Goal: Communication & Community: Share content

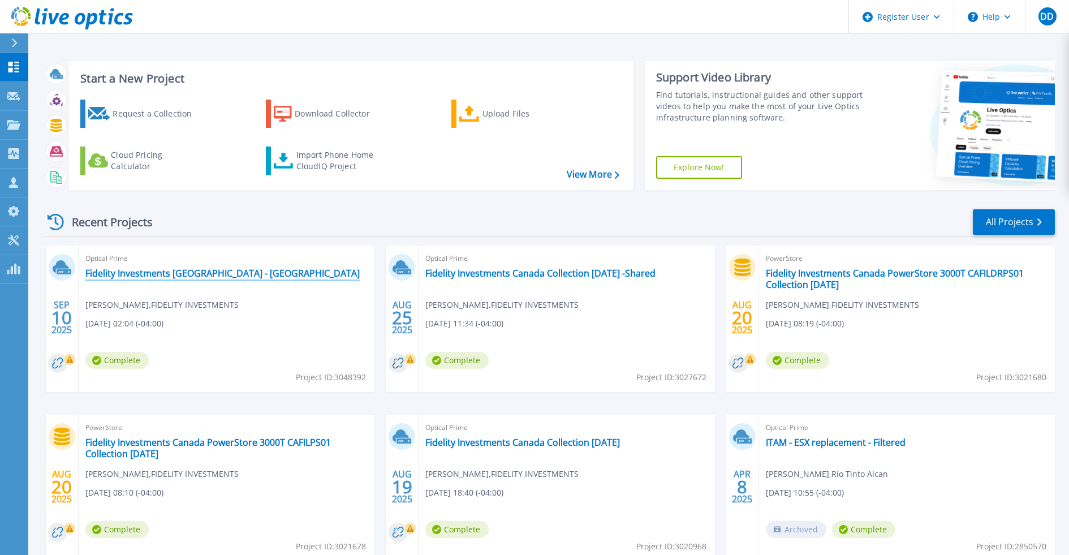
click at [156, 271] on link "Fidelity Investments Canada - Missisauga" at bounding box center [222, 273] width 274 height 11
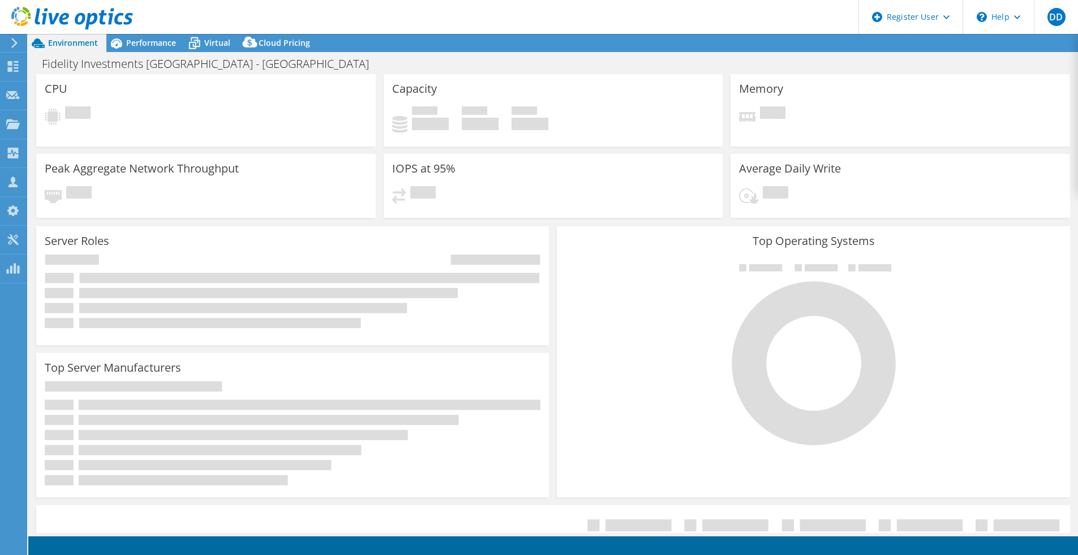
select select "USD"
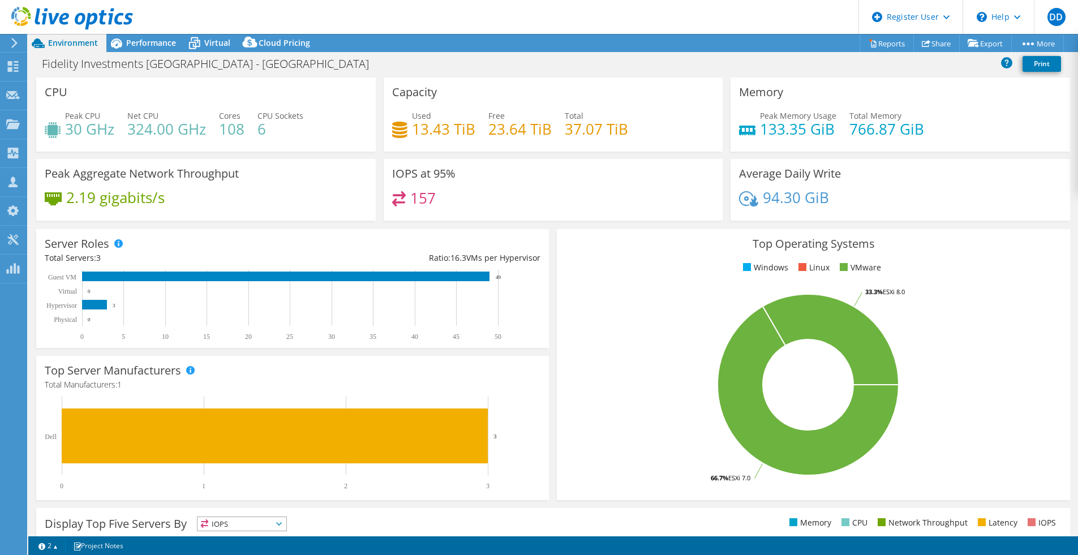
click at [12, 46] on icon at bounding box center [14, 43] width 8 height 10
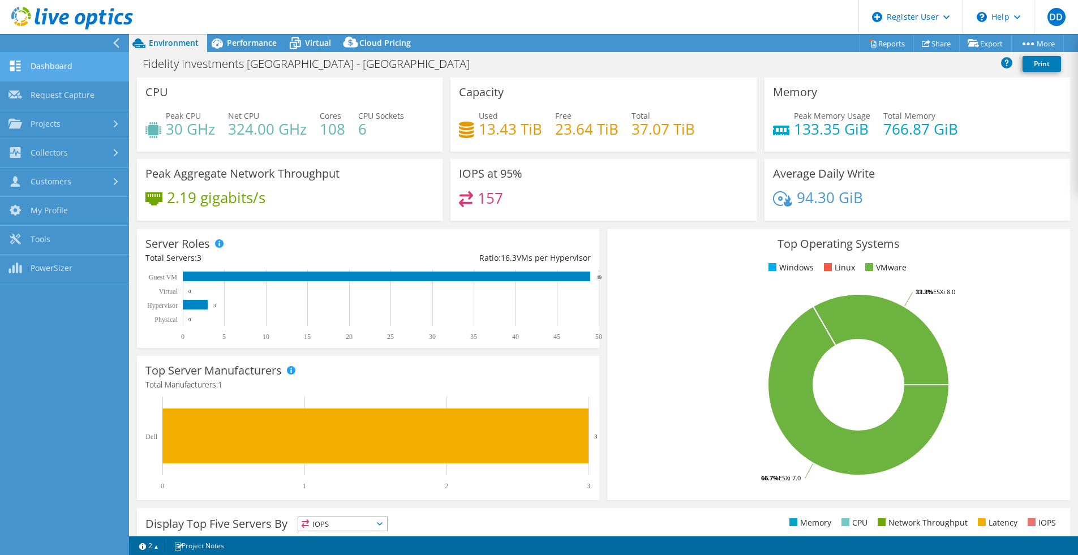
click at [42, 67] on link "Dashboard" at bounding box center [64, 67] width 129 height 29
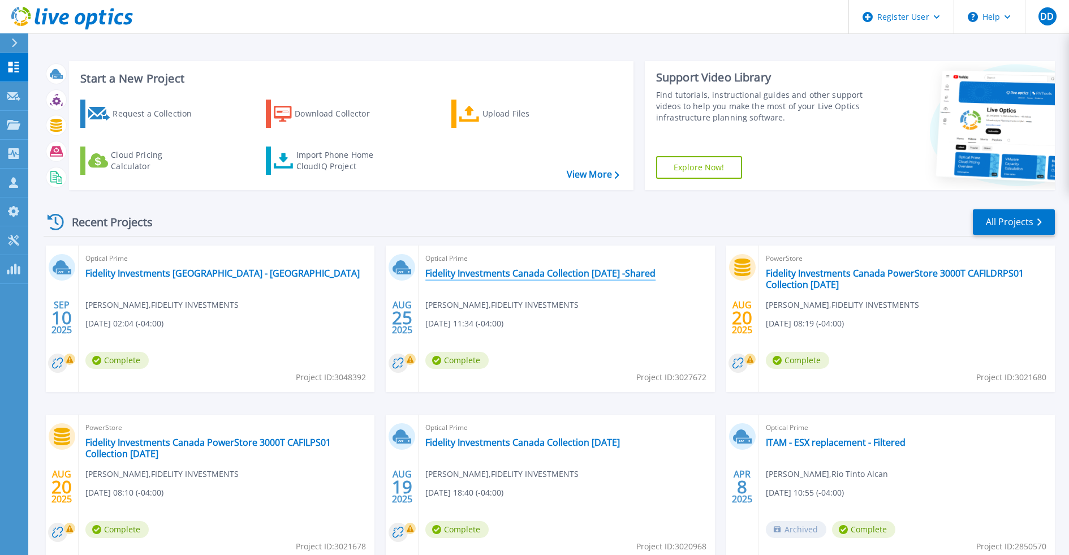
click at [496, 274] on link "Fidelity Investments Canada Collection [DATE] -Shared" at bounding box center [540, 273] width 230 height 11
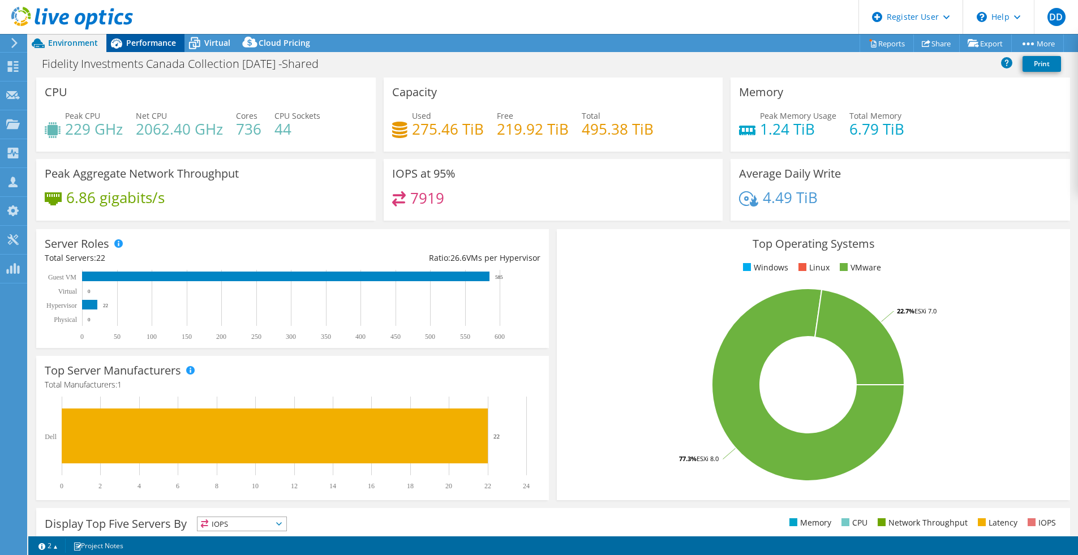
click at [161, 42] on span "Performance" at bounding box center [151, 42] width 50 height 11
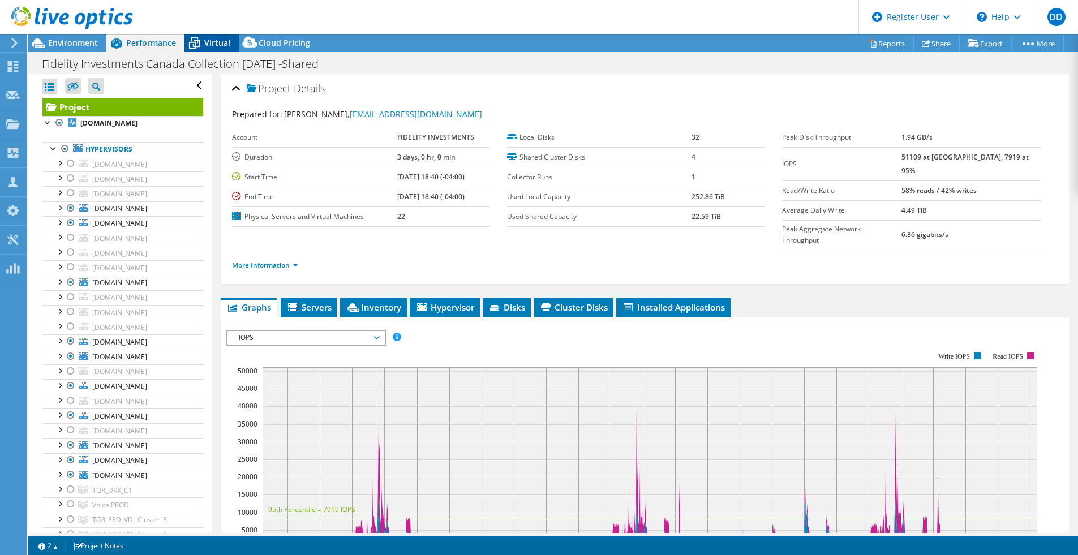
click at [221, 42] on span "Virtual" at bounding box center [217, 42] width 26 height 11
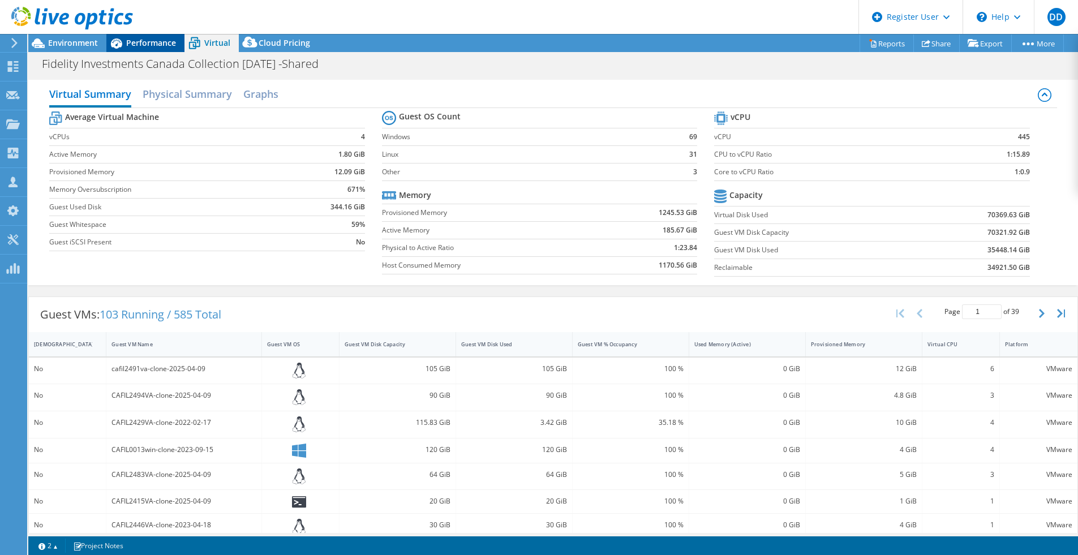
click at [148, 42] on span "Performance" at bounding box center [151, 42] width 50 height 11
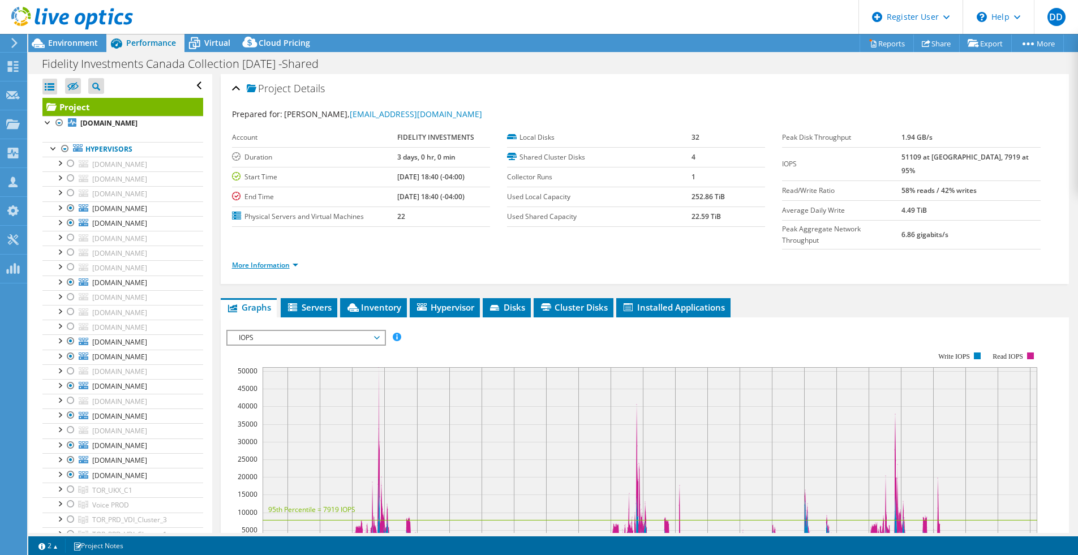
click at [288, 260] on link "More Information" at bounding box center [265, 265] width 66 height 10
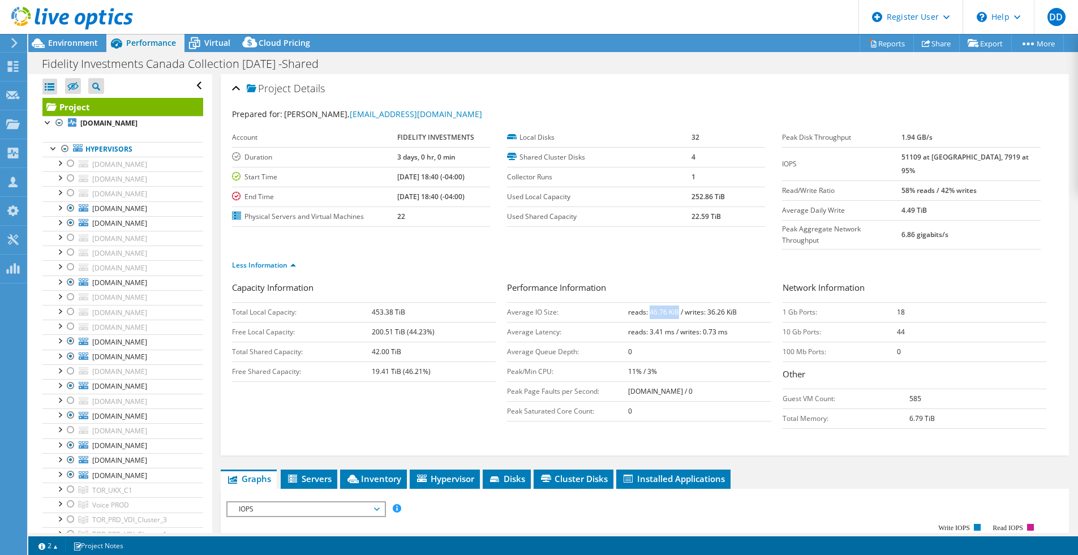
drag, startPoint x: 647, startPoint y: 291, endPoint x: 674, endPoint y: 291, distance: 27.7
click at [674, 307] on b "reads: 46.76 KiB / writes: 36.26 KiB" at bounding box center [682, 312] width 109 height 10
drag, startPoint x: 647, startPoint y: 290, endPoint x: 676, endPoint y: 291, distance: 29.4
click at [676, 307] on b "reads: 46.76 KiB / writes: 36.26 KiB" at bounding box center [682, 312] width 109 height 10
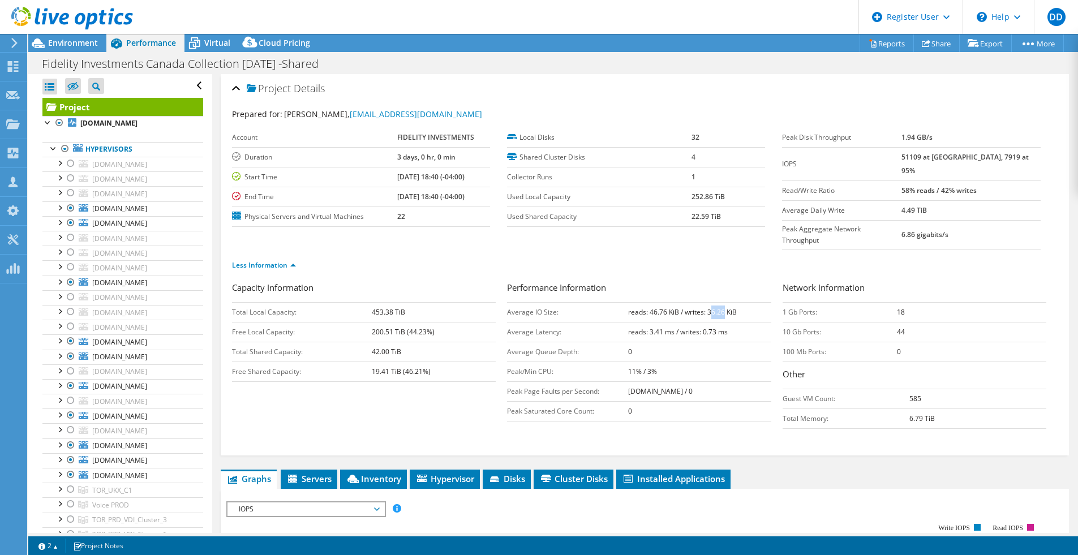
drag, startPoint x: 706, startPoint y: 291, endPoint x: 719, endPoint y: 291, distance: 13.0
click at [719, 307] on b "reads: 46.76 KiB / writes: 36.26 KiB" at bounding box center [682, 312] width 109 height 10
click at [685, 302] on td "reads: 46.76 KiB / writes: 36.26 KiB" at bounding box center [699, 312] width 143 height 20
click at [935, 160] on b "51109 at Peak, 7919 at 95%" at bounding box center [964, 163] width 127 height 23
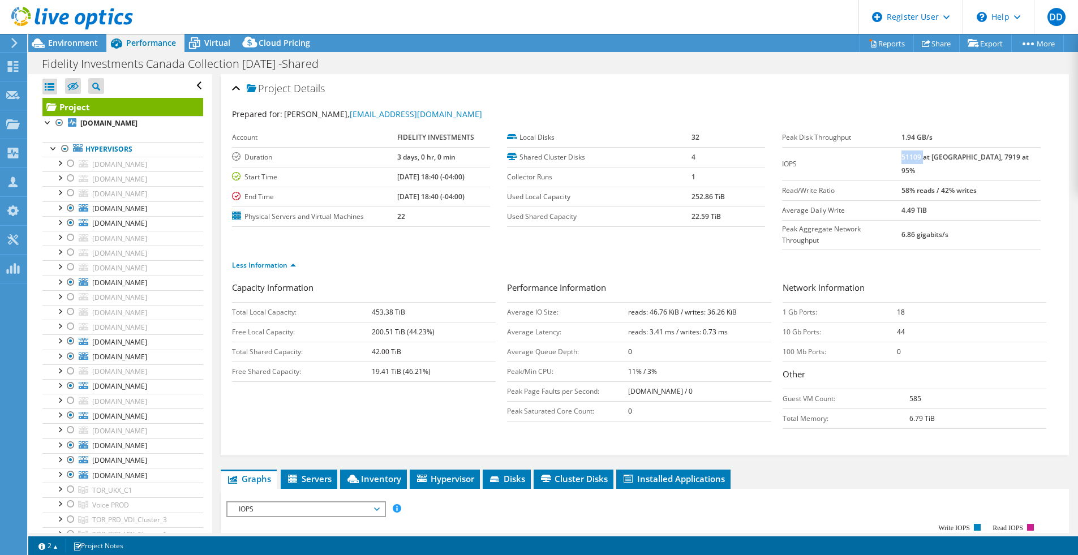
click at [982, 158] on b "51109 at Peak, 7919 at 95%" at bounding box center [964, 163] width 127 height 23
click at [932, 152] on b "51109 at Peak, 7919 at 95%" at bounding box center [964, 163] width 127 height 23
click at [991, 160] on b "51109 at Peak, 7919 at 95%" at bounding box center [964, 163] width 127 height 23
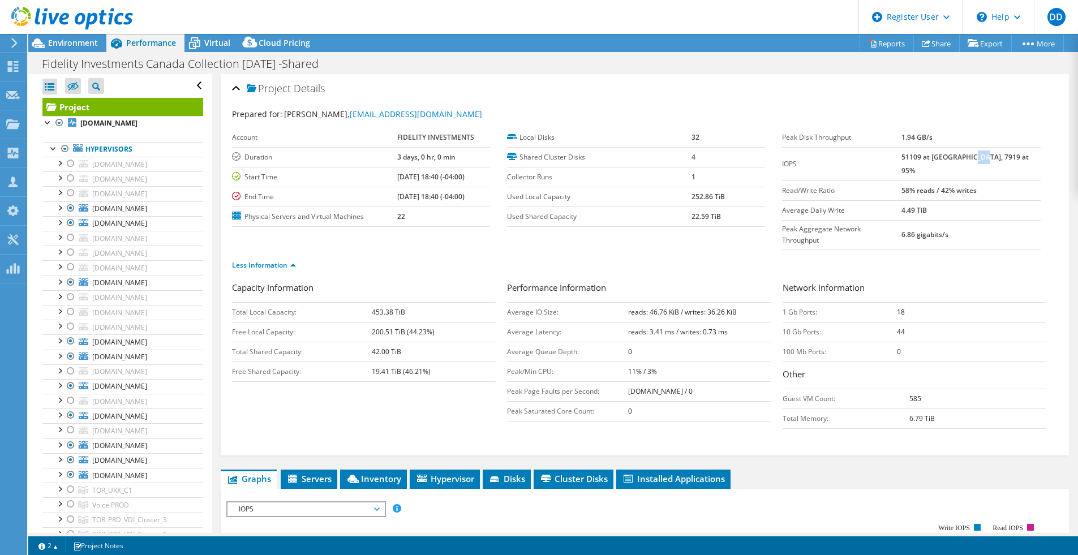
click at [991, 160] on b "51109 at Peak, 7919 at 95%" at bounding box center [964, 163] width 127 height 23
click at [973, 160] on b "51109 at Peak, 7919 at 95%" at bounding box center [964, 163] width 127 height 23
click at [929, 156] on b "51109 at Peak, 7919 at 95%" at bounding box center [964, 163] width 127 height 23
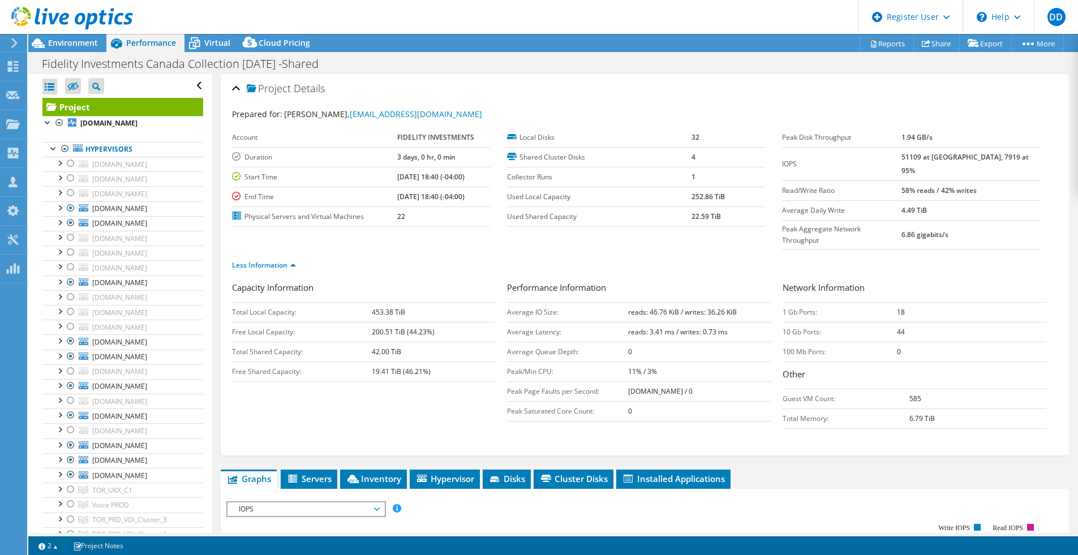
click at [976, 159] on b "51109 at Peak, 7919 at 95%" at bounding box center [964, 163] width 127 height 23
click at [929, 160] on b "51109 at Peak, 7919 at 95%" at bounding box center [964, 163] width 127 height 23
click at [980, 156] on b "51109 at Peak, 7919 at 95%" at bounding box center [964, 163] width 127 height 23
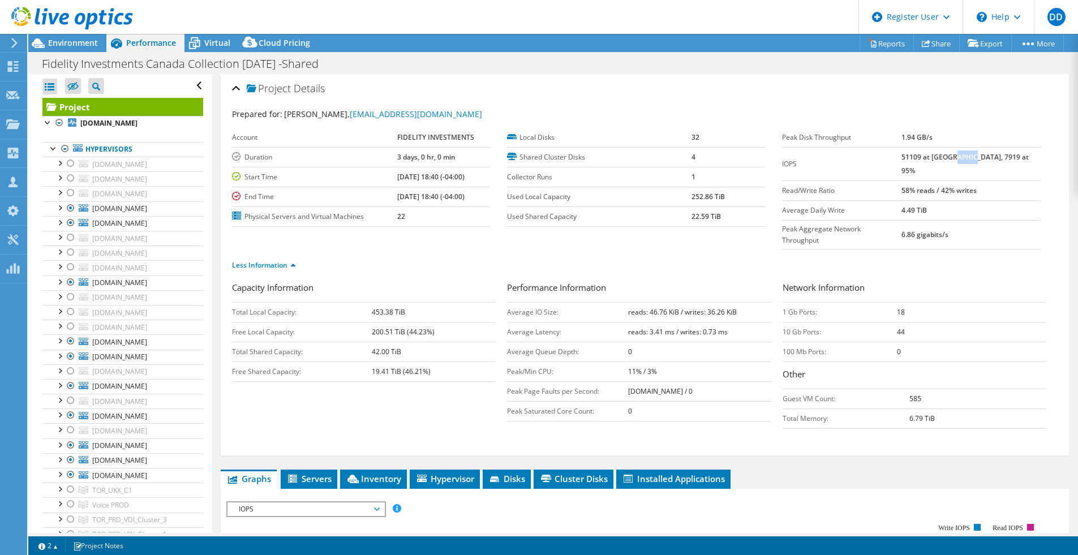
click at [980, 156] on b "51109 at Peak, 7919 at 95%" at bounding box center [964, 163] width 127 height 23
click at [933, 155] on b "51109 at Peak, 7919 at 95%" at bounding box center [964, 163] width 127 height 23
click at [988, 158] on b "51109 at Peak, 7919 at 95%" at bounding box center [964, 163] width 127 height 23
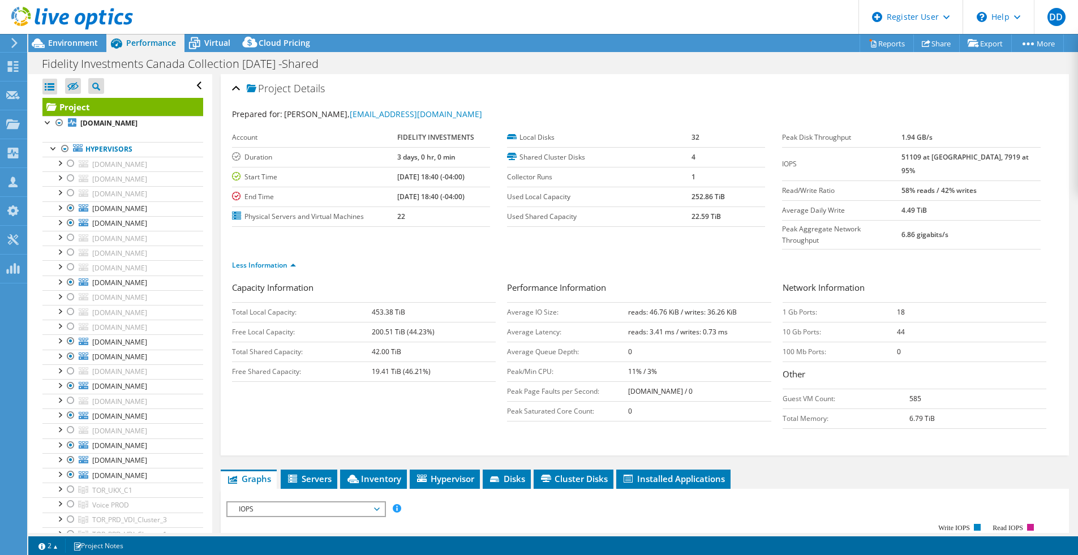
click at [1003, 256] on ul "Less Information" at bounding box center [644, 263] width 825 height 15
click at [868, 40] on icon at bounding box center [872, 43] width 8 height 8
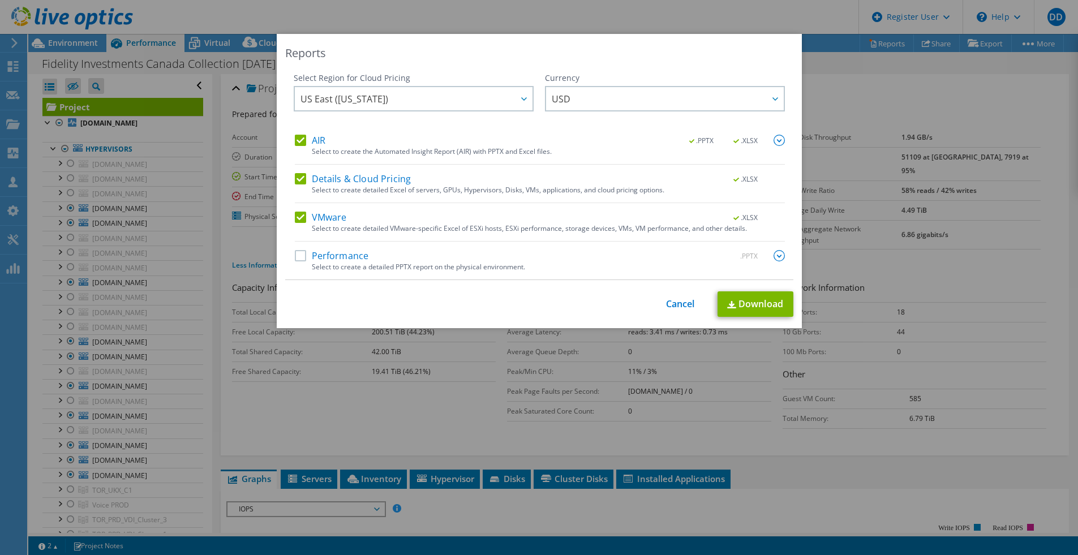
click at [309, 257] on label "Performance" at bounding box center [332, 255] width 74 height 11
click at [0, 0] on input "Performance" at bounding box center [0, 0] width 0 height 0
click at [751, 308] on link "Download" at bounding box center [755, 303] width 76 height 25
click at [647, 55] on div "Reports" at bounding box center [539, 53] width 508 height 16
click at [281, 15] on div "Reports Select Region for Cloud Pricing Asia Pacific (Hong Kong) Asia Pacific (…" at bounding box center [539, 277] width 1078 height 555
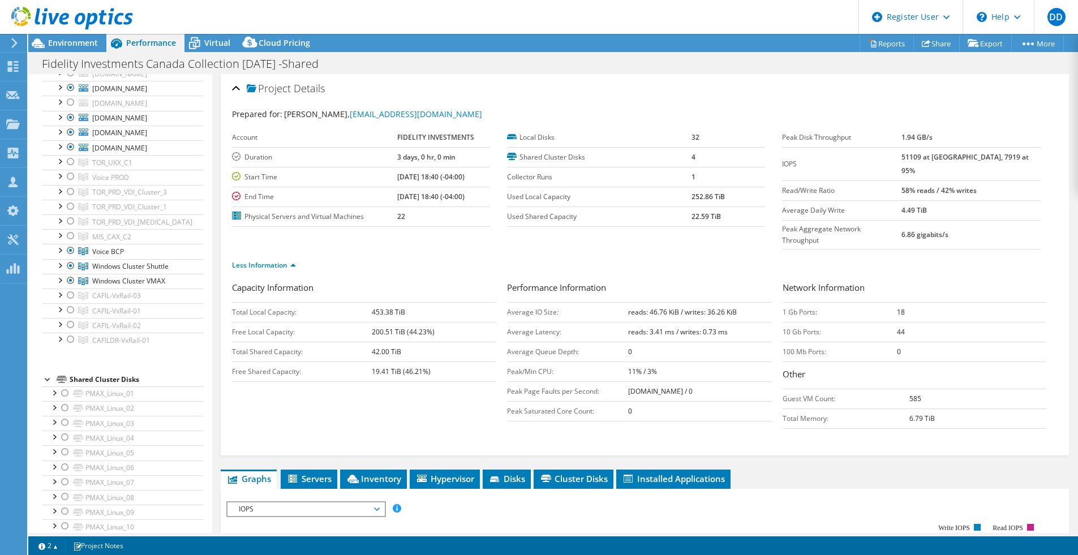
scroll to position [429, 0]
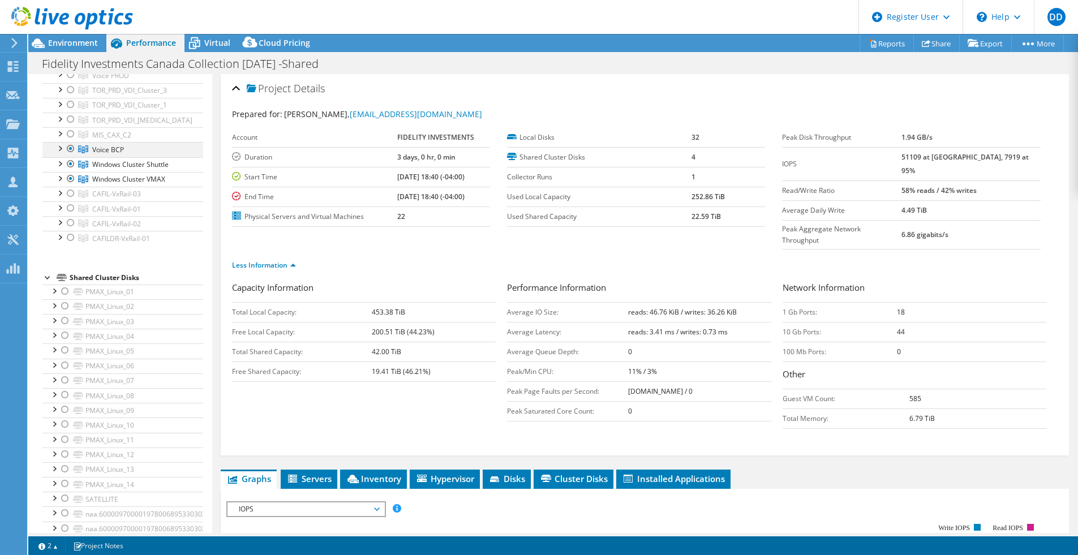
click at [61, 153] on div at bounding box center [59, 147] width 11 height 11
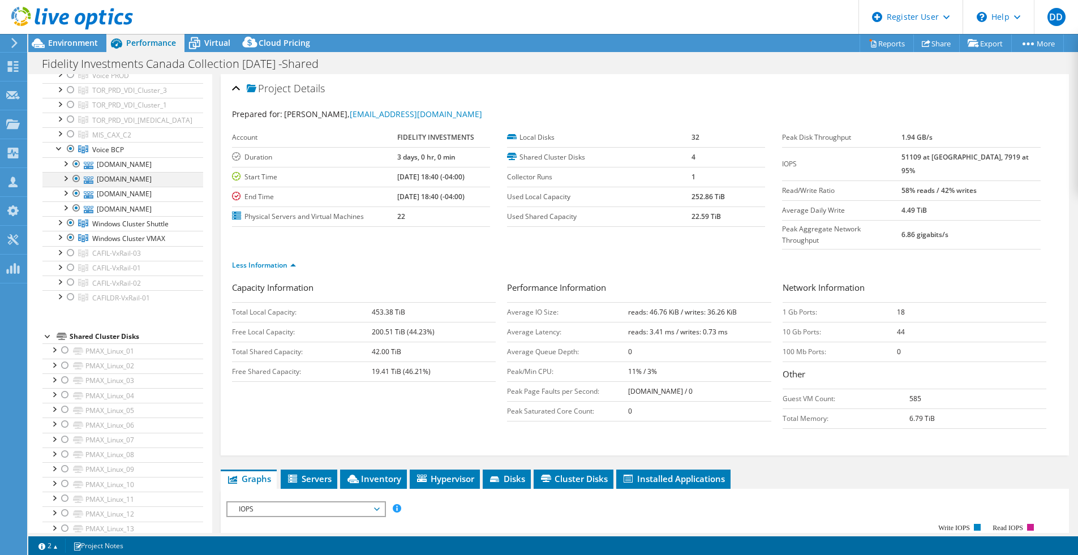
click at [75, 186] on div at bounding box center [76, 179] width 11 height 14
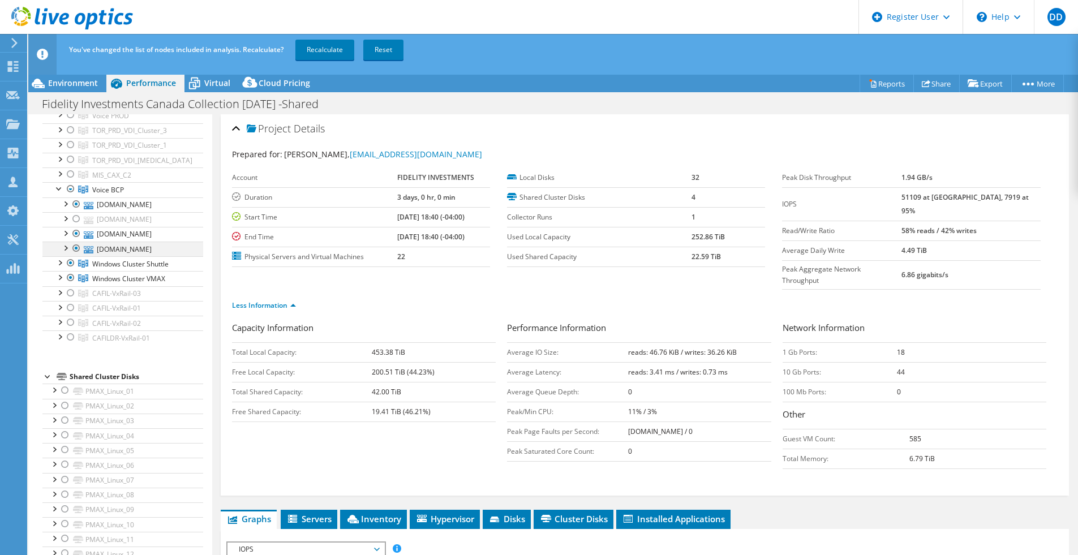
click at [75, 255] on div at bounding box center [76, 249] width 11 height 14
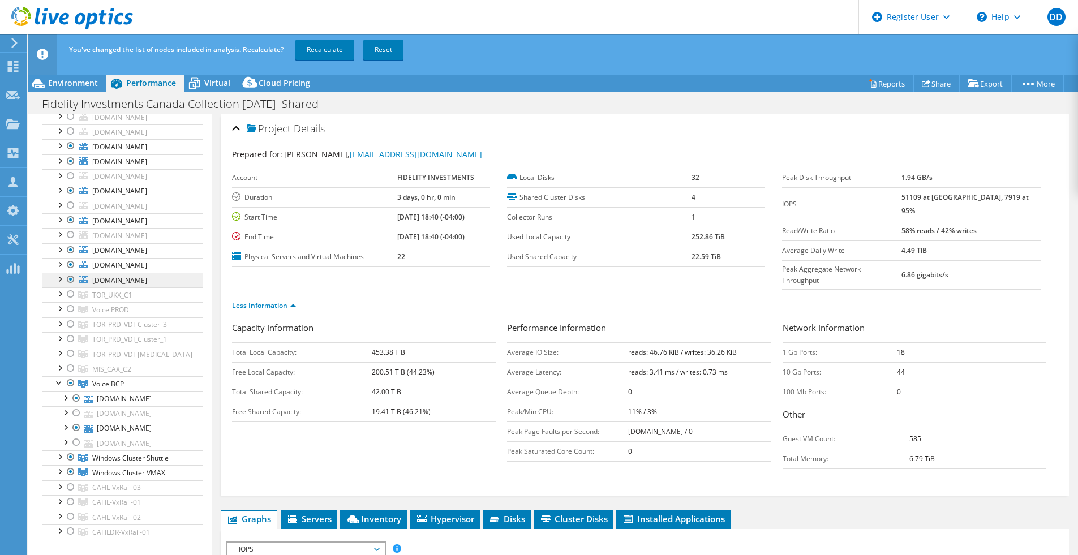
scroll to position [462, 0]
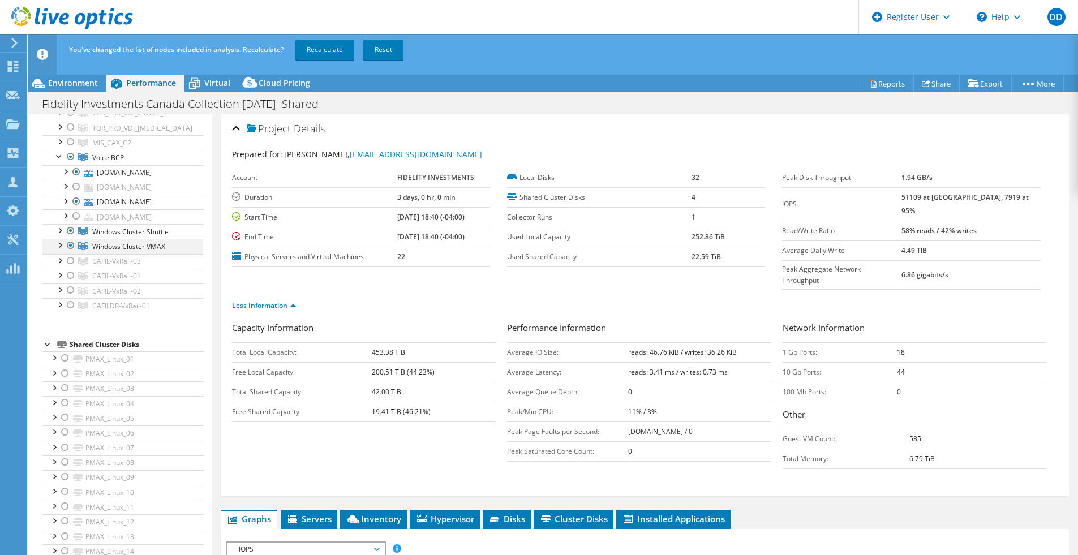
click at [61, 250] on div at bounding box center [59, 244] width 11 height 11
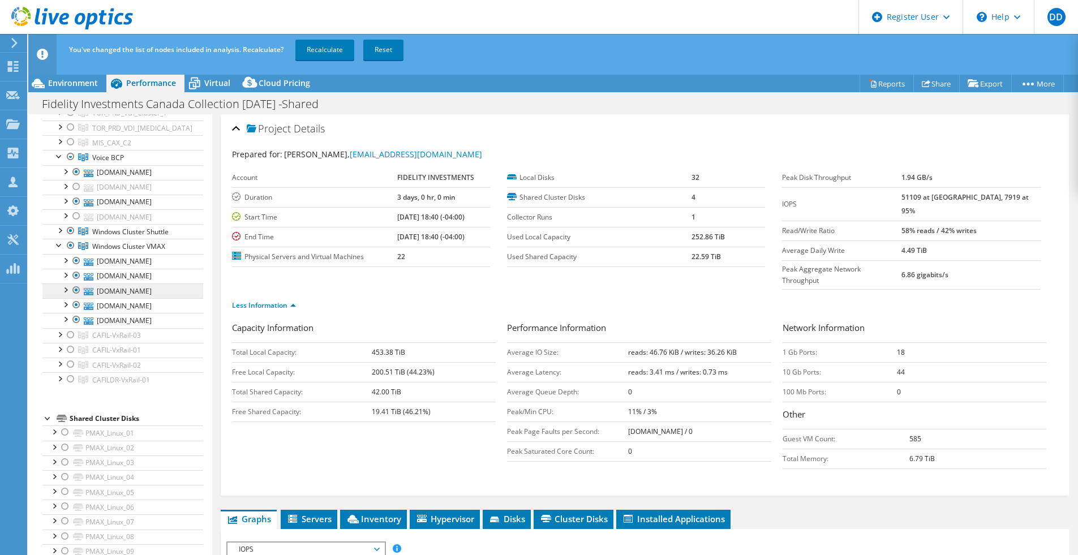
scroll to position [518, 0]
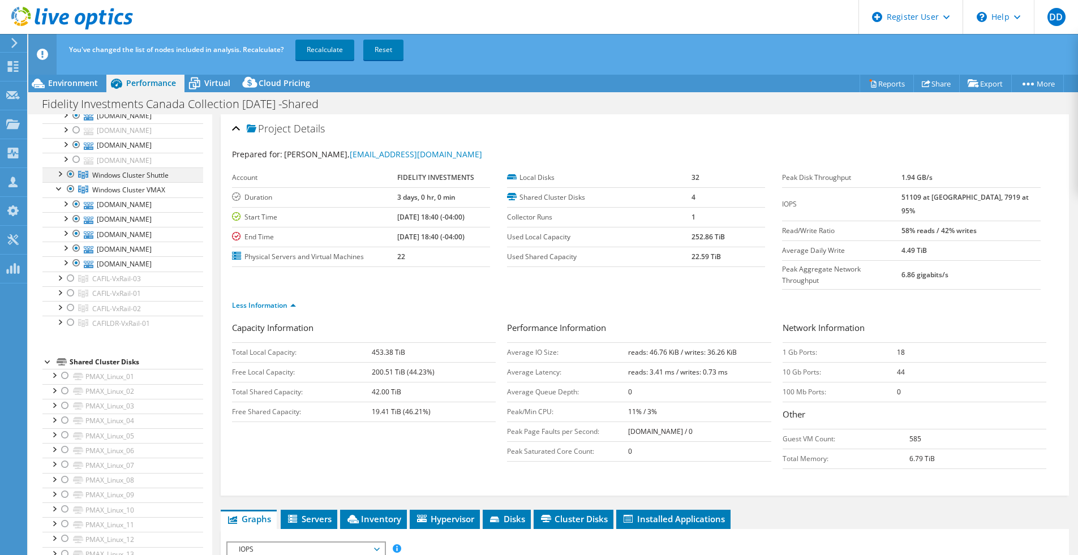
click at [61, 179] on div at bounding box center [59, 172] width 11 height 11
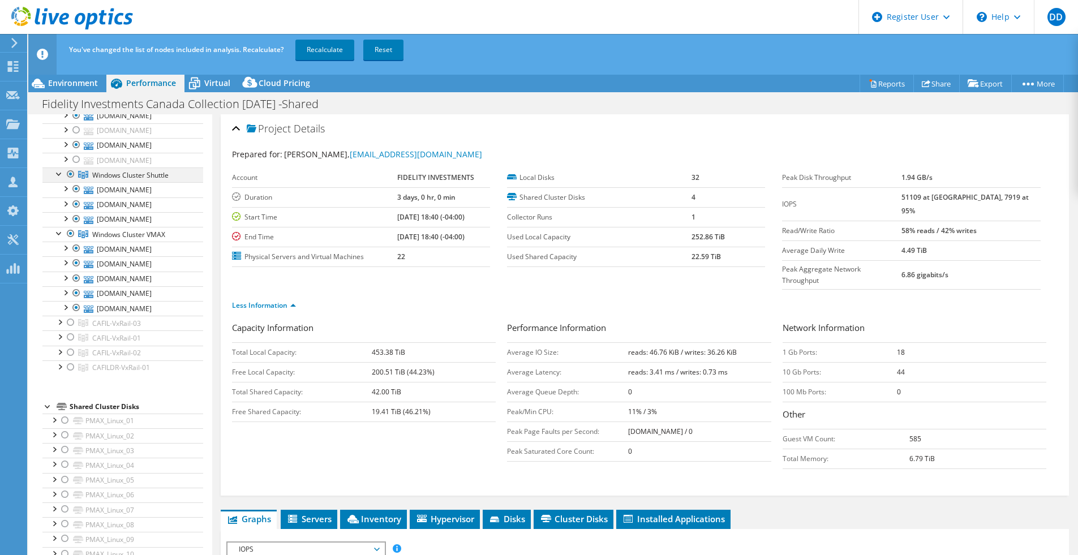
click at [58, 179] on div at bounding box center [59, 172] width 11 height 11
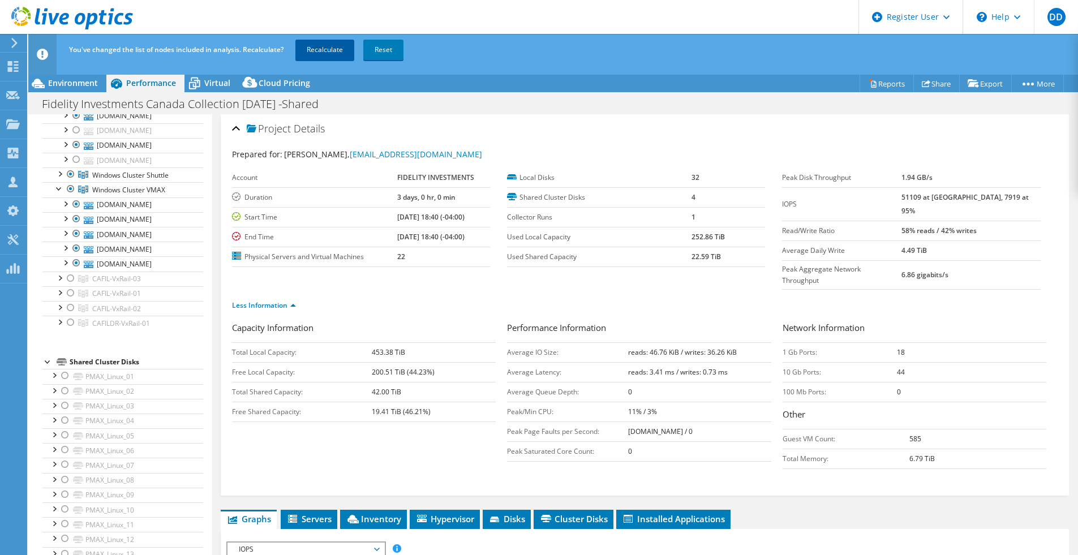
click at [321, 46] on link "Recalculate" at bounding box center [324, 50] width 59 height 20
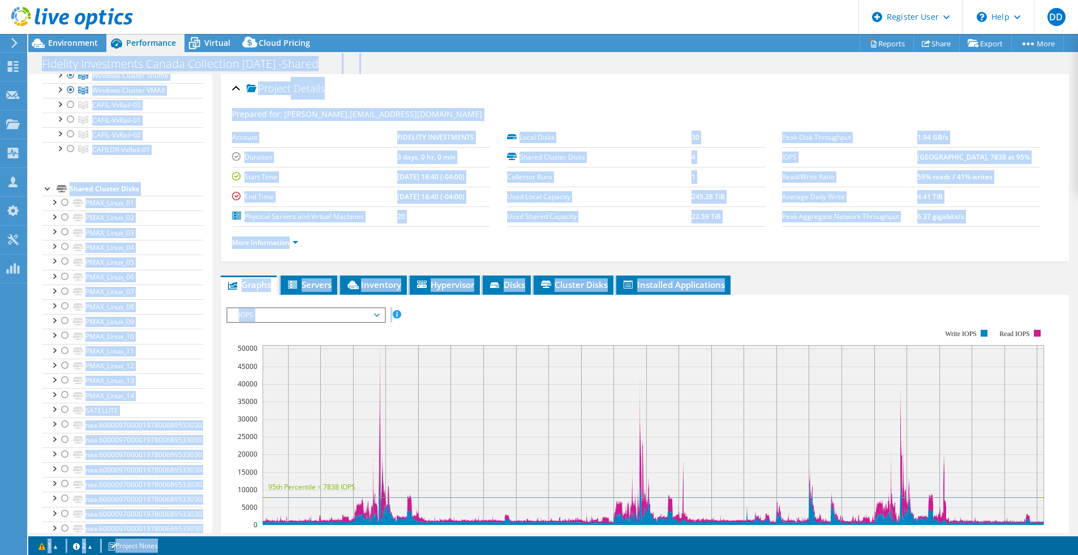
drag, startPoint x: 646, startPoint y: 46, endPoint x: 575, endPoint y: -2, distance: 85.7
click at [575, 0] on html "DD Dell User Dome [PERSON_NAME] [EMAIL_ADDRESS][PERSON_NAME][DOMAIN_NAME] Dell …" at bounding box center [539, 277] width 1078 height 555
click at [624, 66] on div "Fidelity Investments Canada Collection 08.19.2025 -Shared Print" at bounding box center [552, 63] width 1049 height 21
click at [887, 47] on link "Reports" at bounding box center [886, 44] width 54 height 18
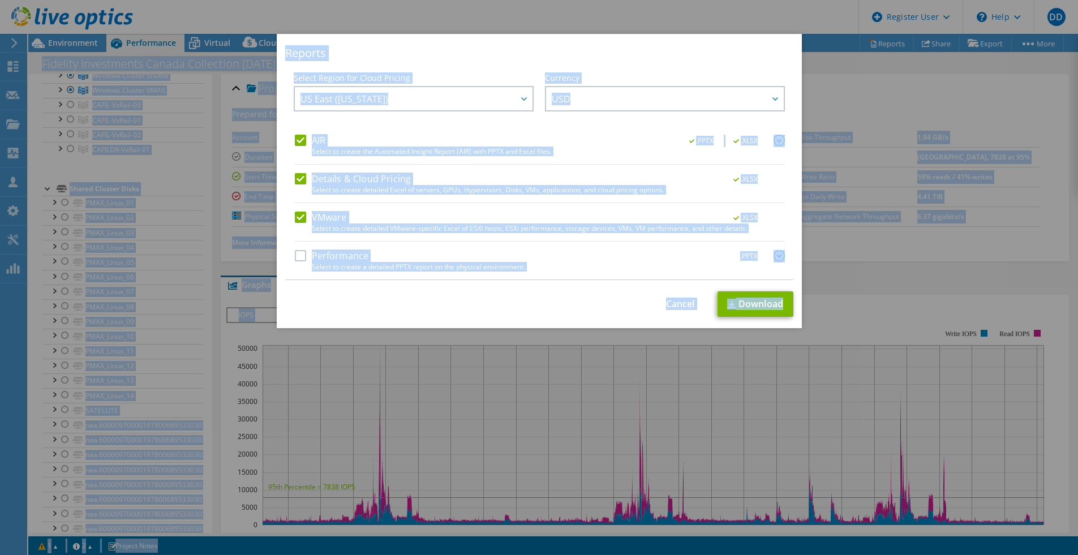
click at [295, 255] on label "Performance" at bounding box center [332, 255] width 74 height 11
click at [0, 0] on input "Performance" at bounding box center [0, 0] width 0 height 0
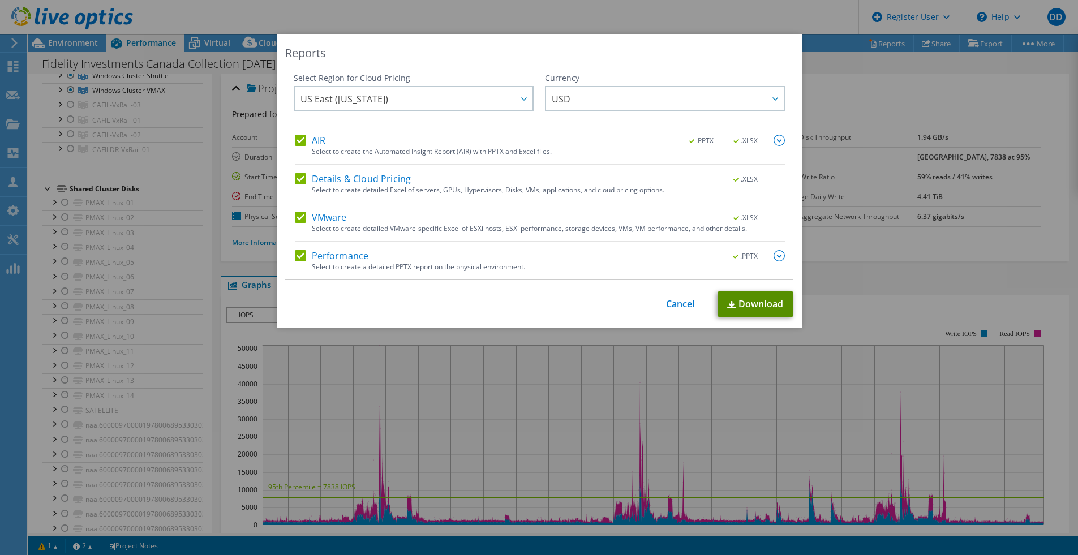
click at [752, 307] on link "Download" at bounding box center [755, 303] width 76 height 25
drag, startPoint x: 328, startPoint y: 318, endPoint x: 348, endPoint y: 311, distance: 21.7
click at [328, 318] on div "Reports Select Region for Cloud Pricing Asia Pacific (Hong Kong) Asia Pacific (…" at bounding box center [539, 181] width 525 height 294
click at [675, 304] on link "Cancel" at bounding box center [680, 304] width 29 height 11
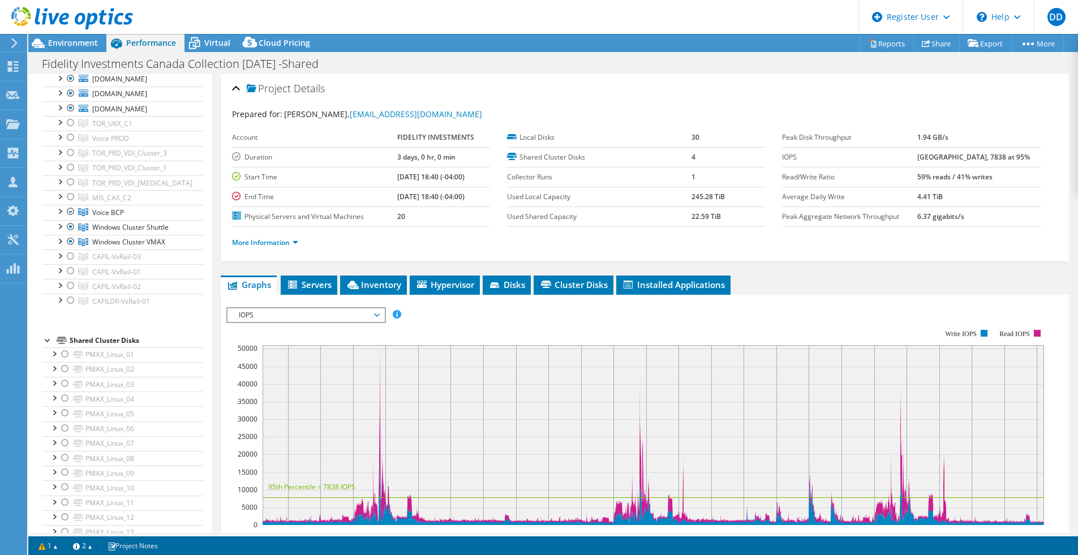
scroll to position [390, 0]
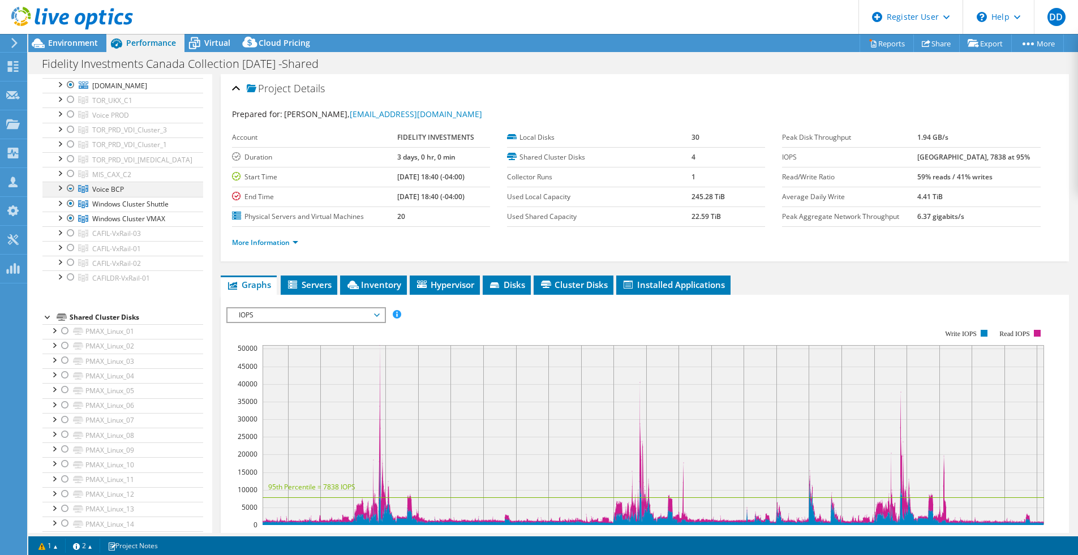
click at [61, 193] on div at bounding box center [59, 187] width 11 height 11
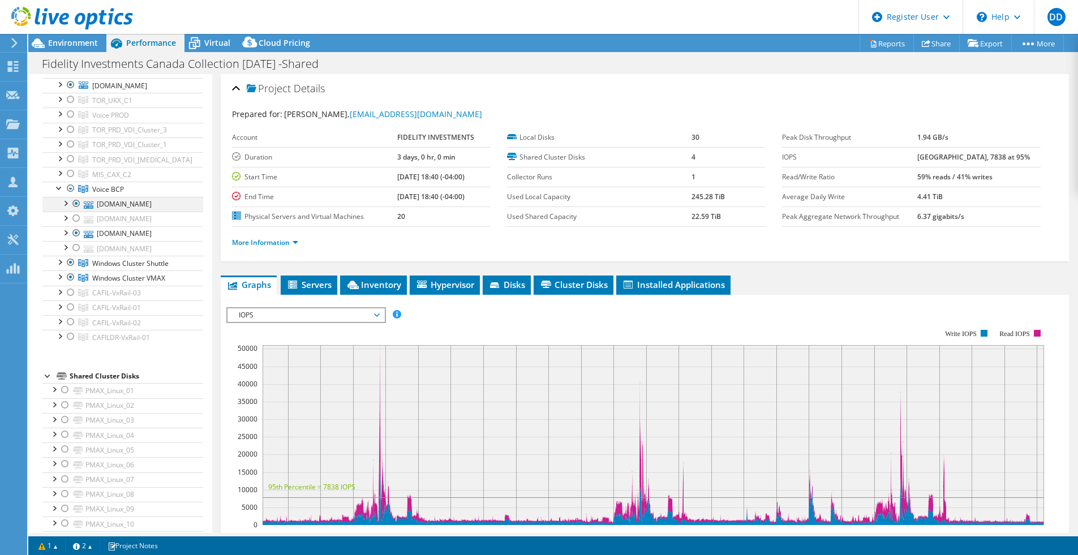
click at [75, 210] on div at bounding box center [76, 204] width 11 height 14
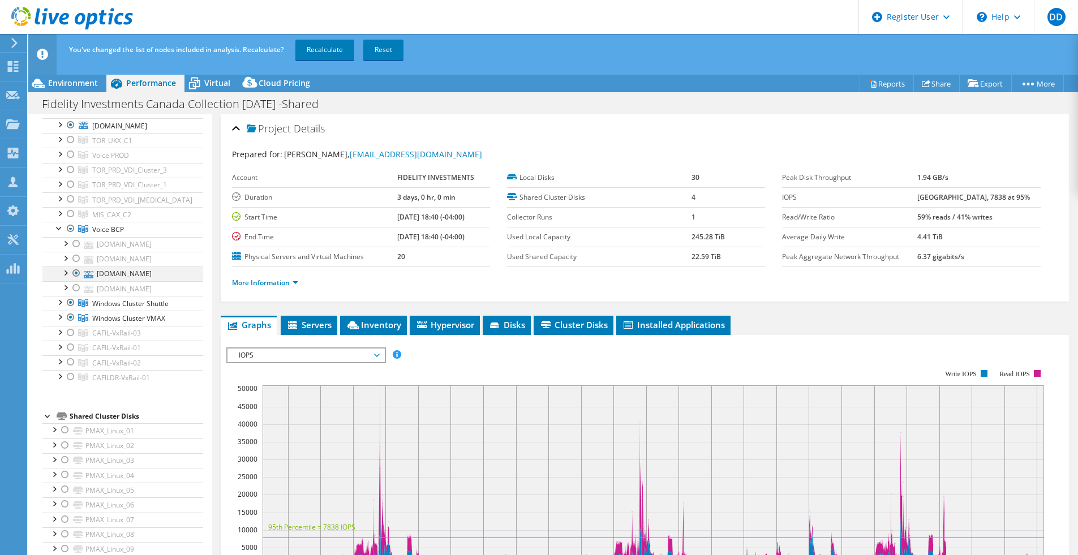
click at [75, 280] on div at bounding box center [76, 273] width 11 height 14
click at [58, 233] on div at bounding box center [59, 227] width 11 height 11
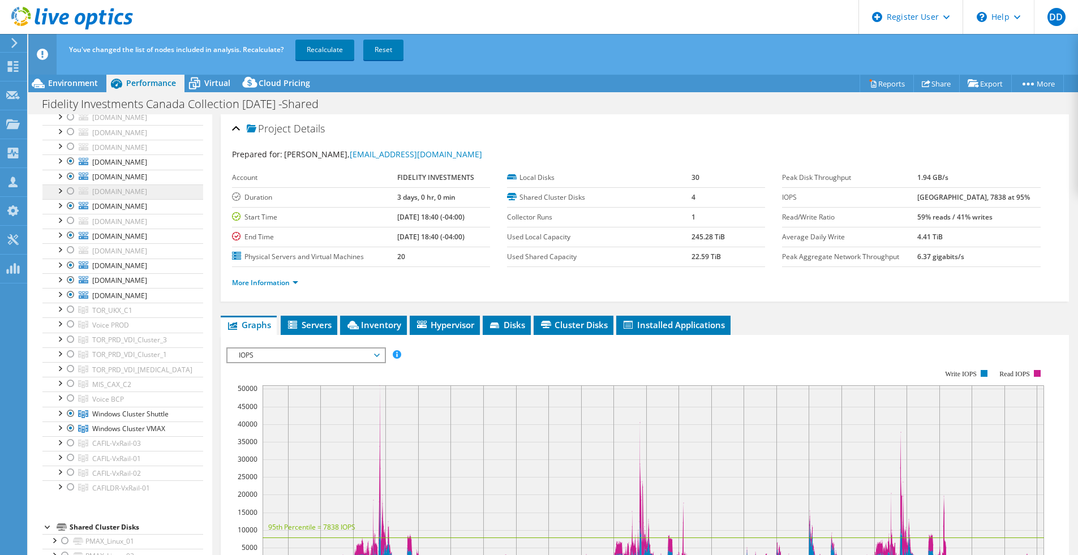
scroll to position [163, 0]
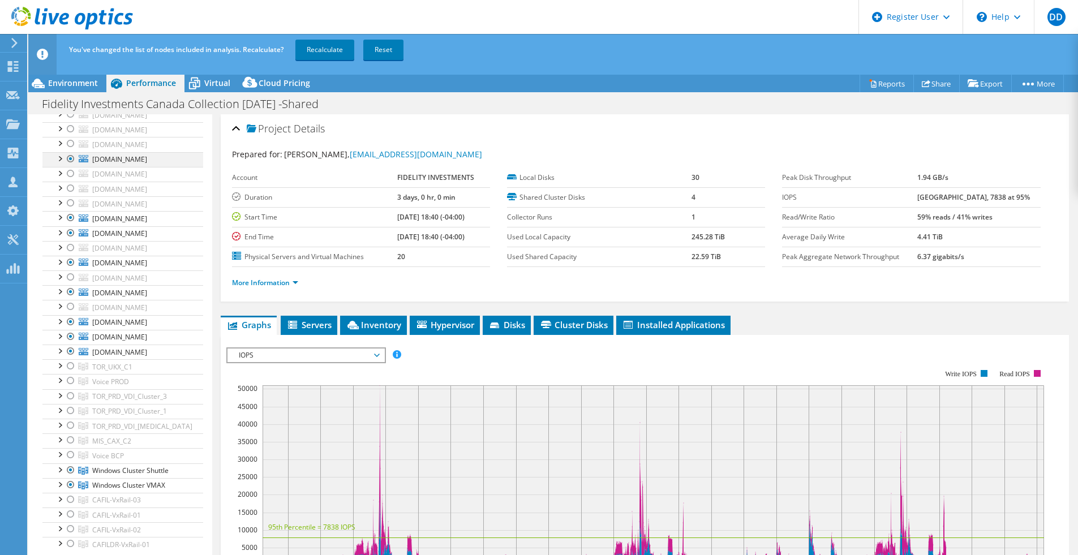
click at [72, 166] on div at bounding box center [70, 159] width 11 height 14
click at [324, 48] on link "Recalculate" at bounding box center [324, 50] width 59 height 20
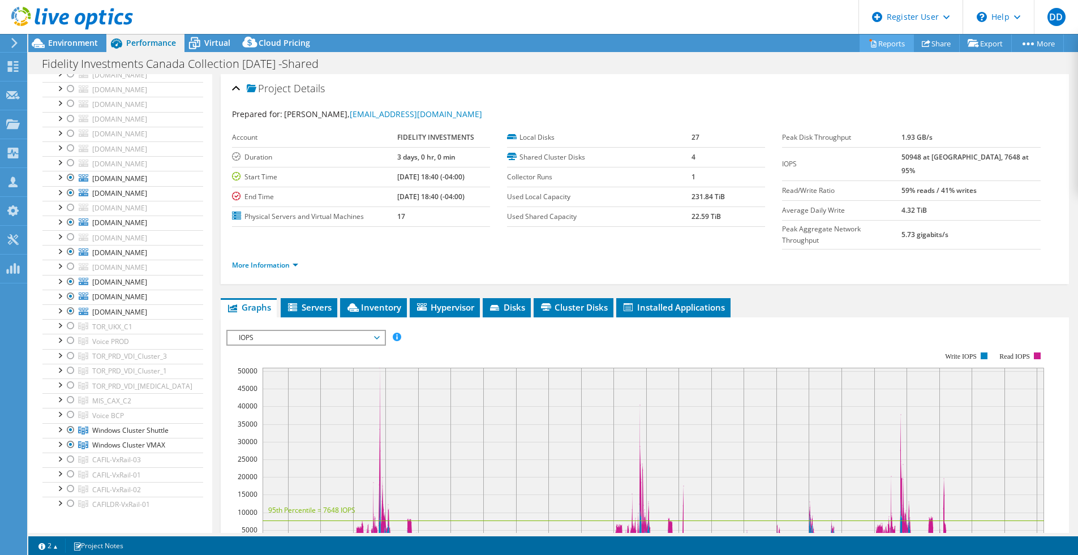
click at [872, 37] on link "Reports" at bounding box center [886, 44] width 54 height 18
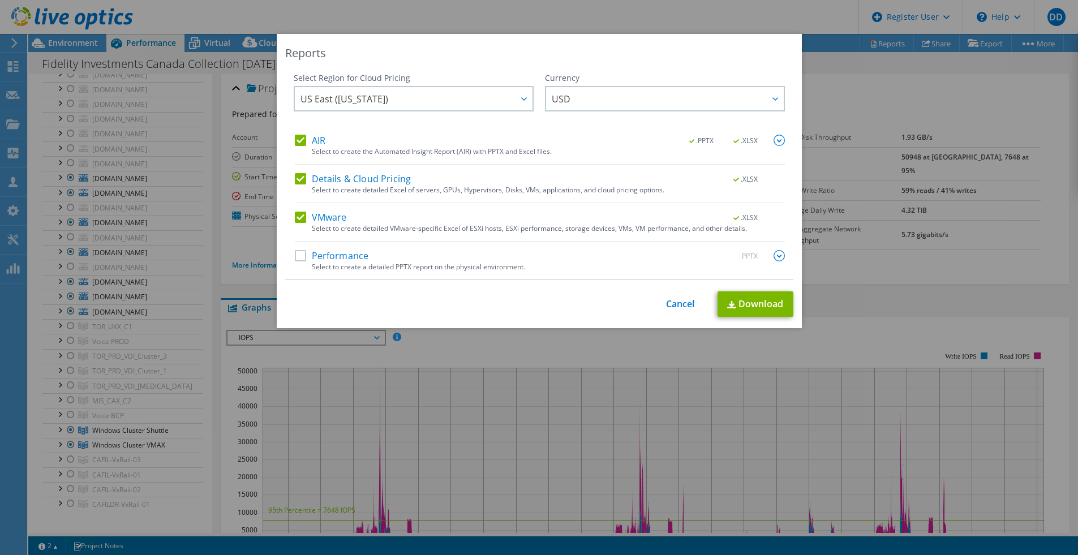
click at [326, 248] on div "AIR .PPTX .XLSX Select to create the Automated Insight Report (AIR) with PPTX a…" at bounding box center [540, 207] width 490 height 145
click at [336, 252] on label "Performance" at bounding box center [332, 255] width 74 height 11
click at [0, 0] on input "Performance" at bounding box center [0, 0] width 0 height 0
click at [766, 302] on link "Download" at bounding box center [755, 303] width 76 height 25
click at [675, 310] on div "This process may take a while, please wait... Cancel Download" at bounding box center [539, 303] width 508 height 25
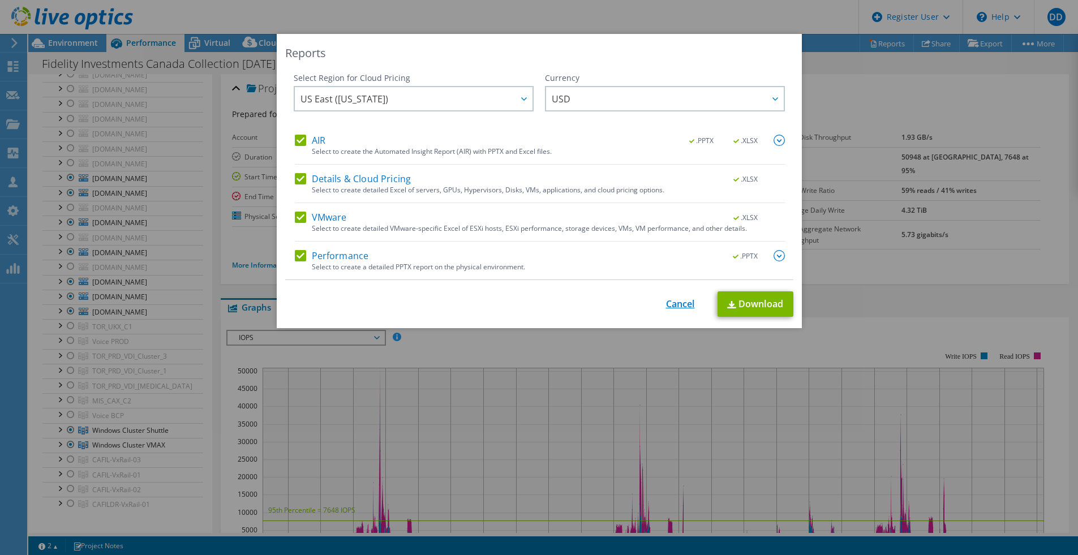
click at [676, 299] on link "Cancel" at bounding box center [680, 304] width 29 height 11
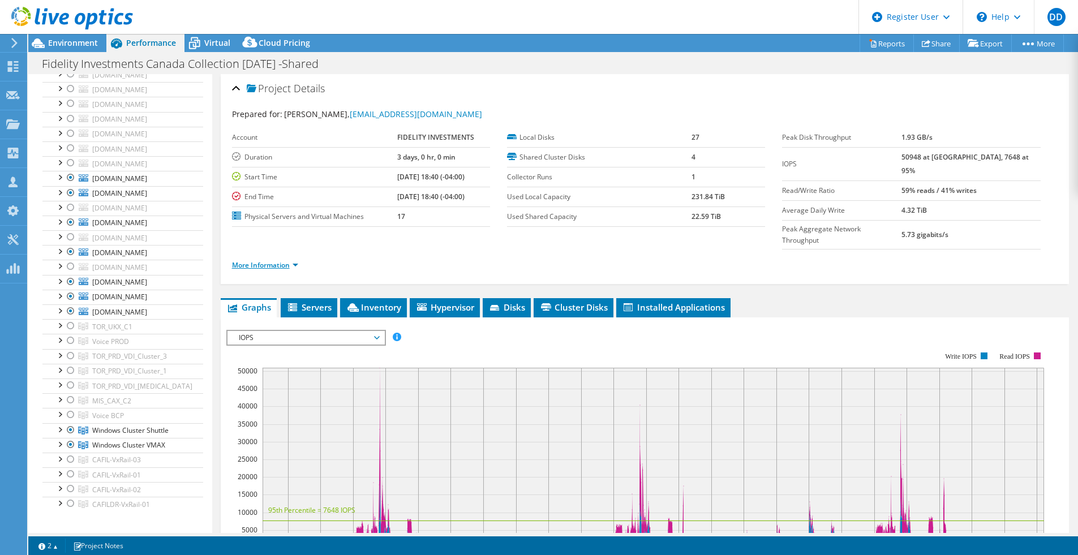
click at [298, 260] on link "More Information" at bounding box center [265, 265] width 66 height 10
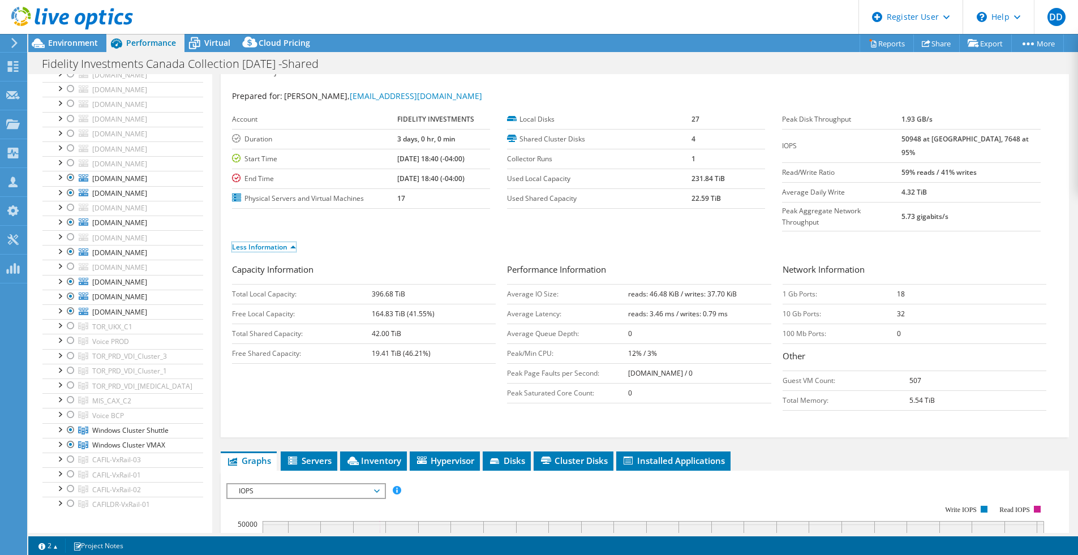
scroll to position [0, 0]
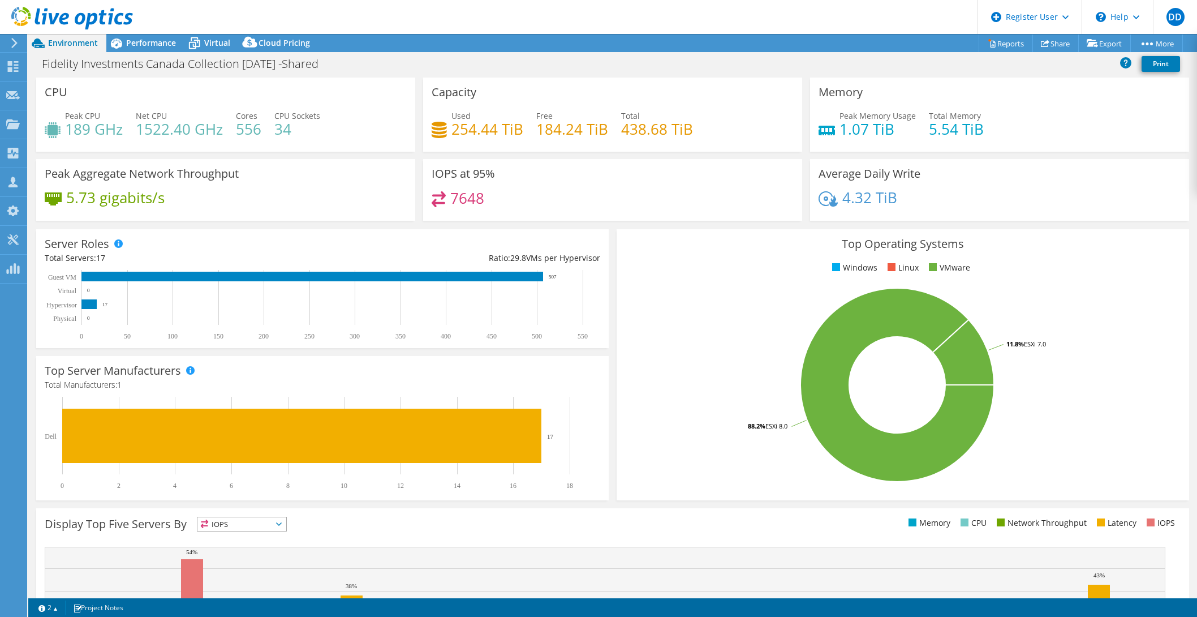
select select "USD"
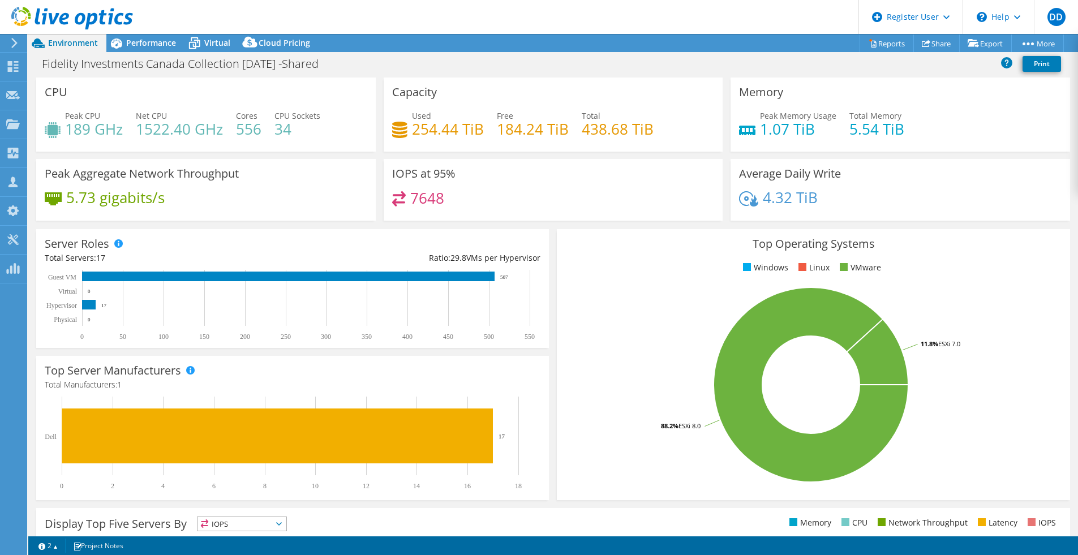
click at [10, 39] on div at bounding box center [12, 43] width 12 height 10
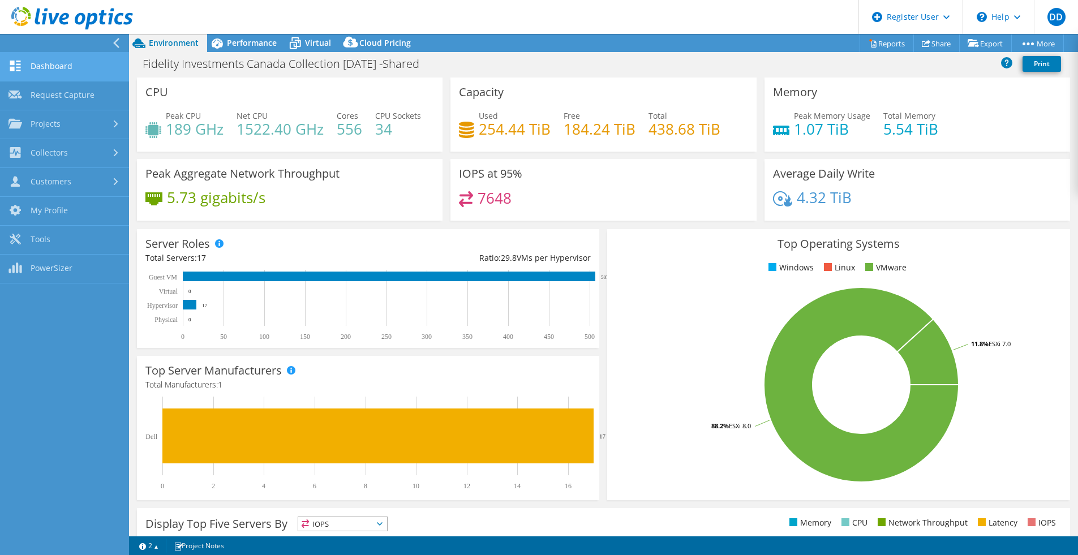
click at [40, 66] on link "Dashboard" at bounding box center [64, 67] width 129 height 29
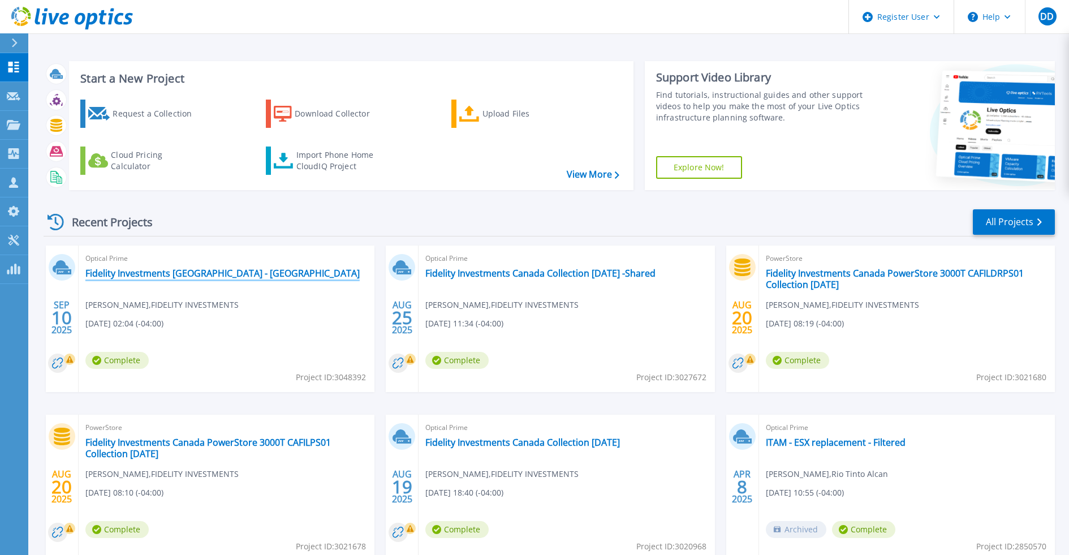
click at [238, 272] on link "Fidelity Investments [GEOGRAPHIC_DATA] - [GEOGRAPHIC_DATA]" at bounding box center [222, 273] width 274 height 11
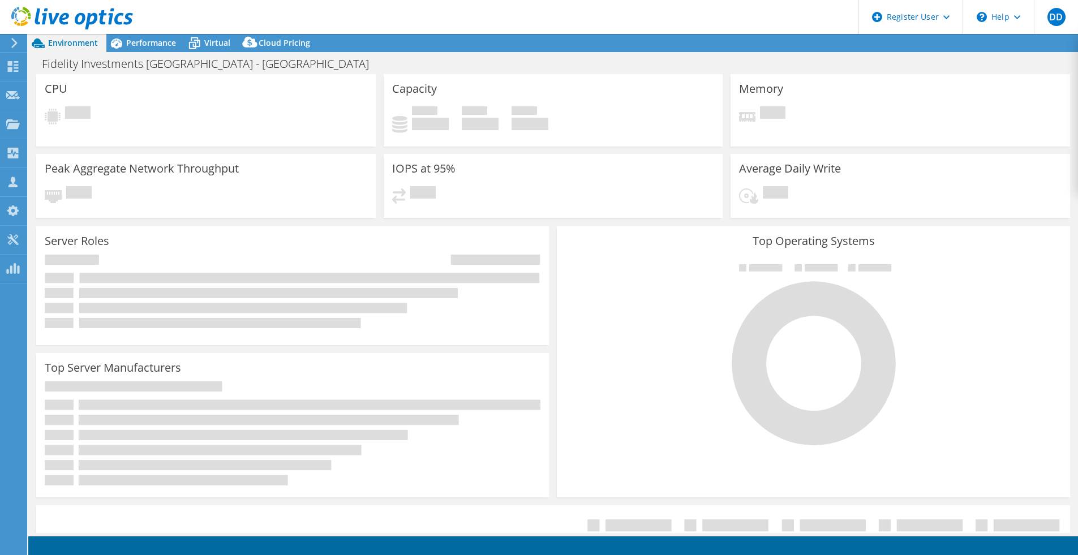
select select "USD"
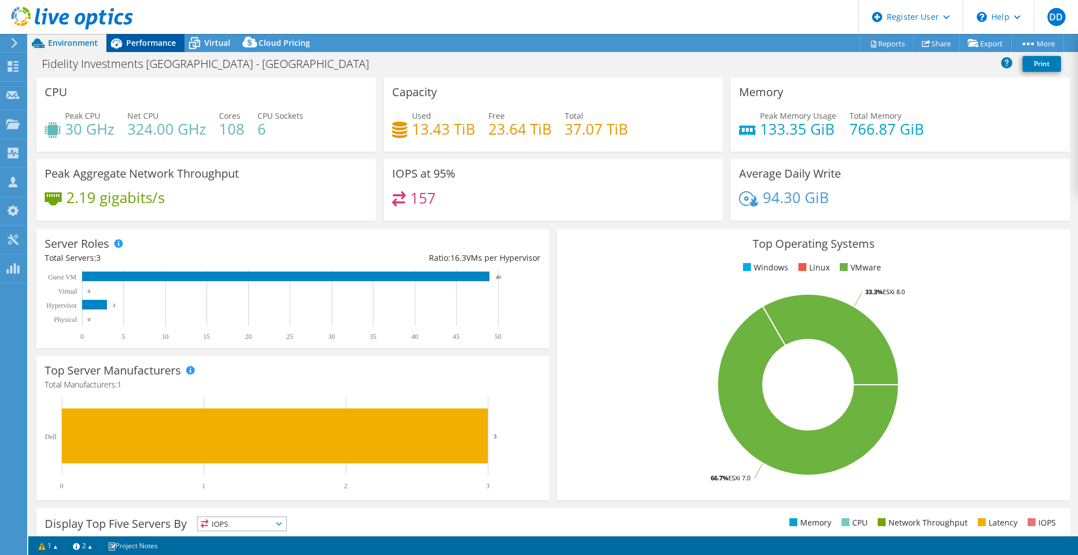
click at [140, 38] on span "Performance" at bounding box center [151, 42] width 50 height 11
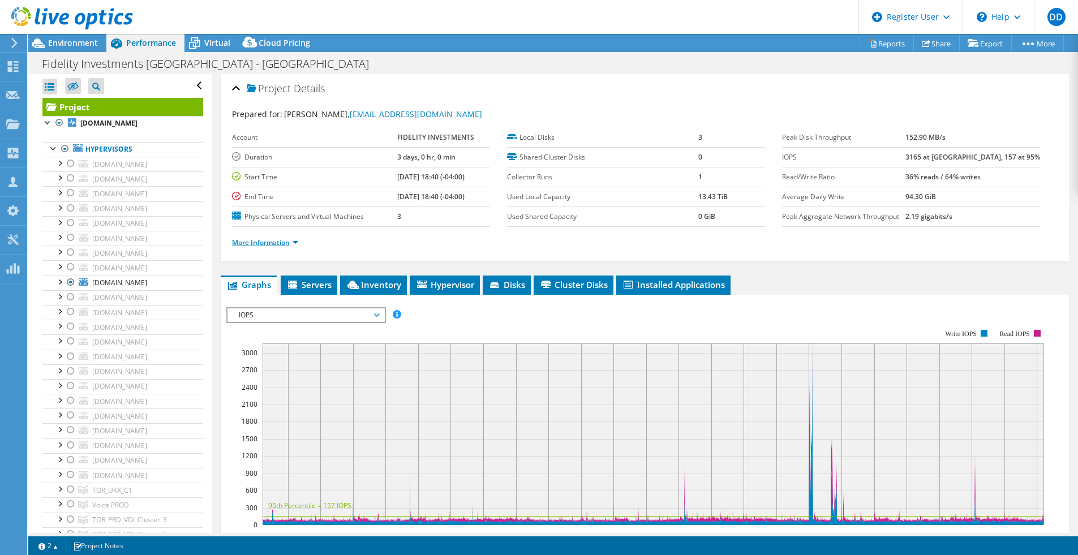
click at [290, 242] on link "More Information" at bounding box center [265, 243] width 66 height 10
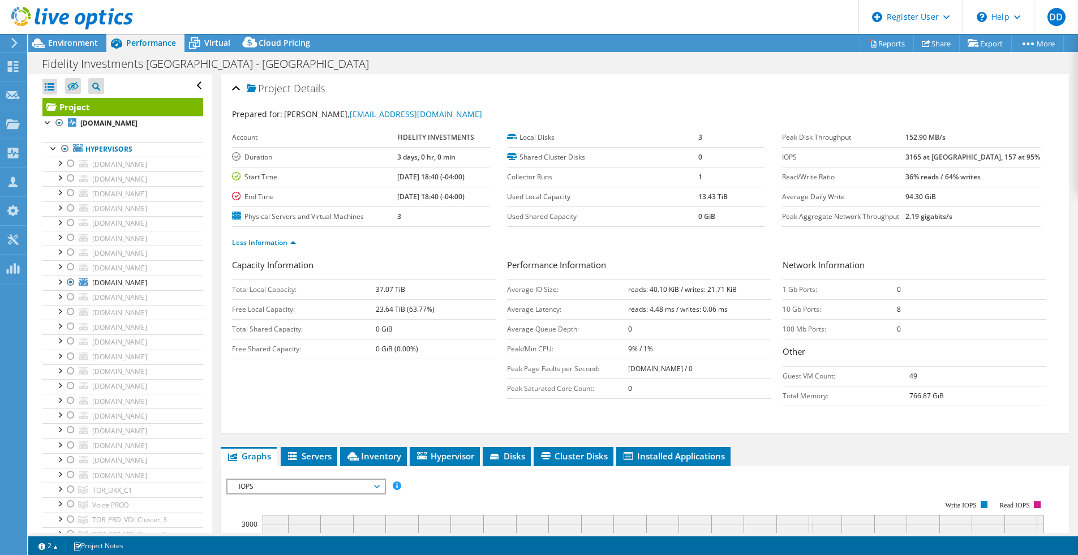
click at [752, 124] on section "Prepared for: Rob Singh, rob.singh@fidelity.ca Account FIDELITY INVESTMENTS Dur…" at bounding box center [644, 183] width 825 height 150
click at [209, 41] on span "Virtual" at bounding box center [217, 42] width 26 height 11
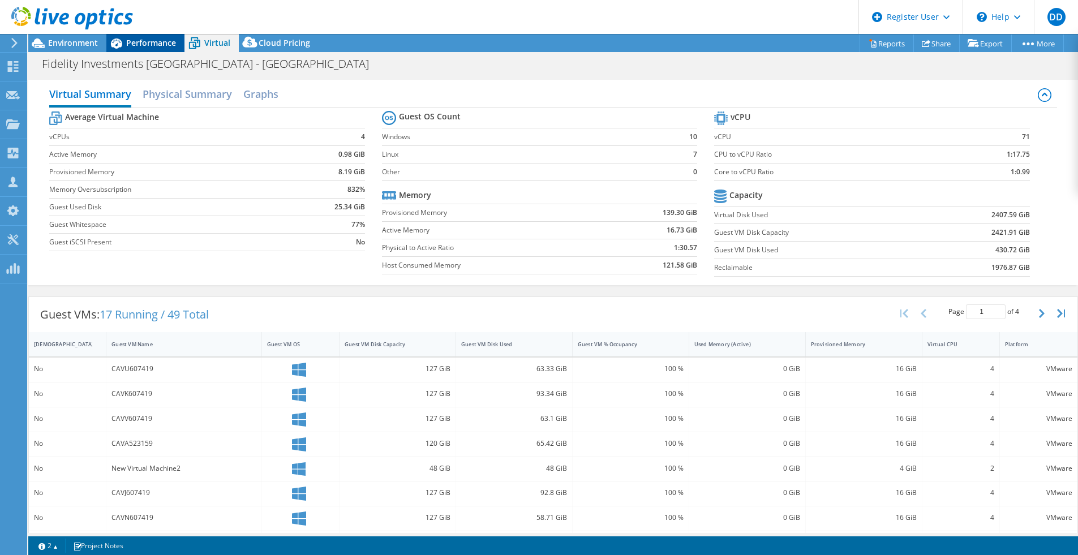
click at [133, 38] on span "Performance" at bounding box center [151, 42] width 50 height 11
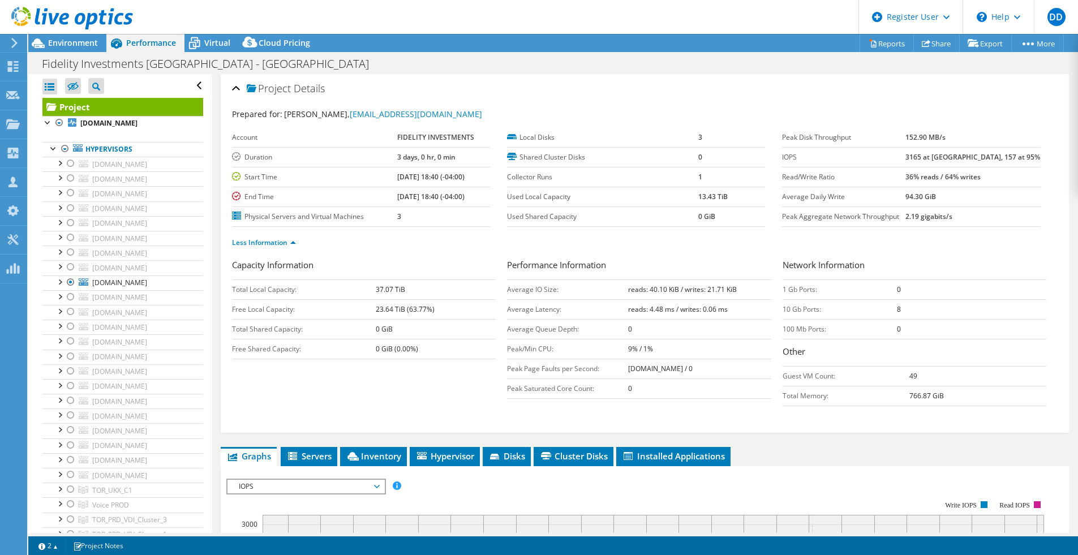
click at [492, 413] on form "Capacity Information Total Local Capacity: 37.07 TiB Free Local Capacity: 23.64…" at bounding box center [644, 336] width 825 height 157
click at [1003, 454] on ul "Graphs Servers Inventory Hypervisor Disks Cluster Disks Installed Applications" at bounding box center [645, 456] width 848 height 19
click at [38, 60] on div "Dashboard" at bounding box center [53, 67] width 53 height 28
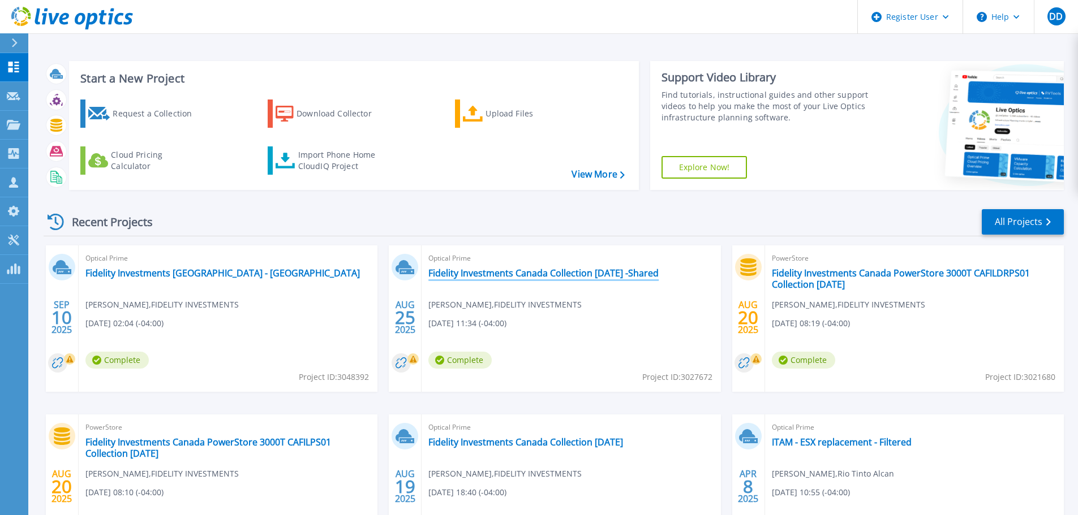
click at [583, 268] on link "Fidelity Investments Canada Collection [DATE] -Shared" at bounding box center [543, 273] width 230 height 11
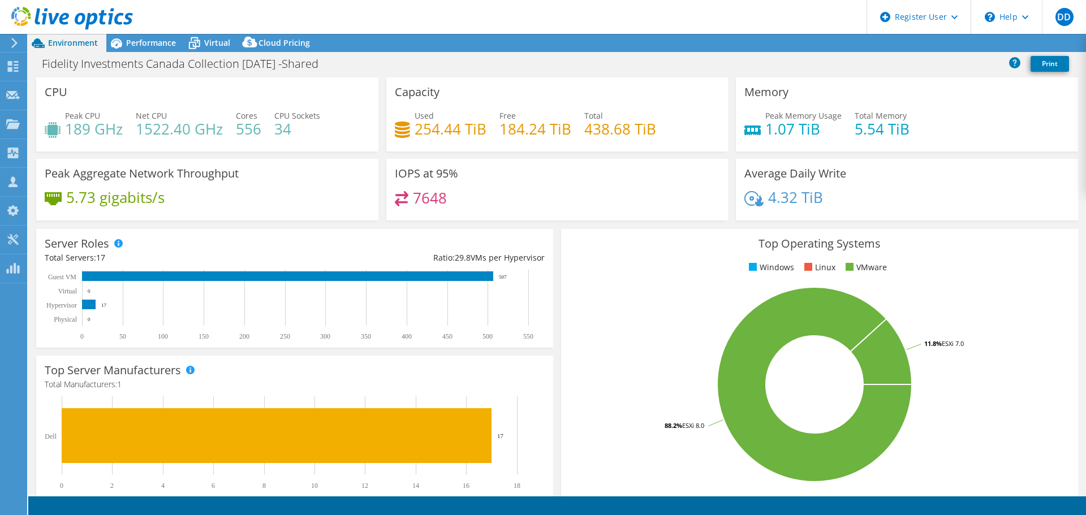
select select "USD"
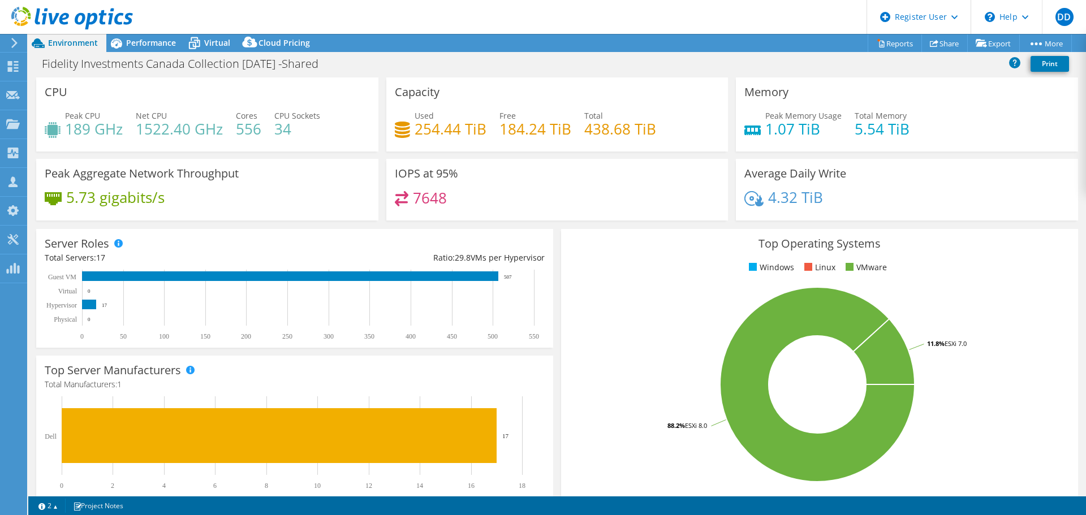
click at [159, 33] on header "DD Dell User Dome [PERSON_NAME] [EMAIL_ADDRESS][PERSON_NAME][DOMAIN_NAME] Dell …" at bounding box center [543, 17] width 1086 height 34
click at [160, 39] on span "Performance" at bounding box center [151, 42] width 50 height 11
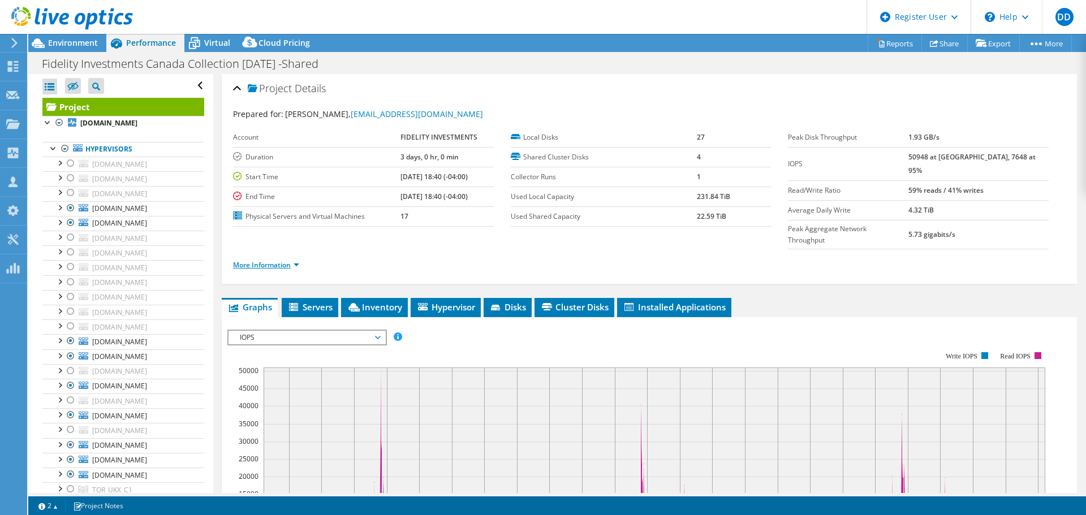
click at [274, 260] on link "More Information" at bounding box center [266, 265] width 66 height 10
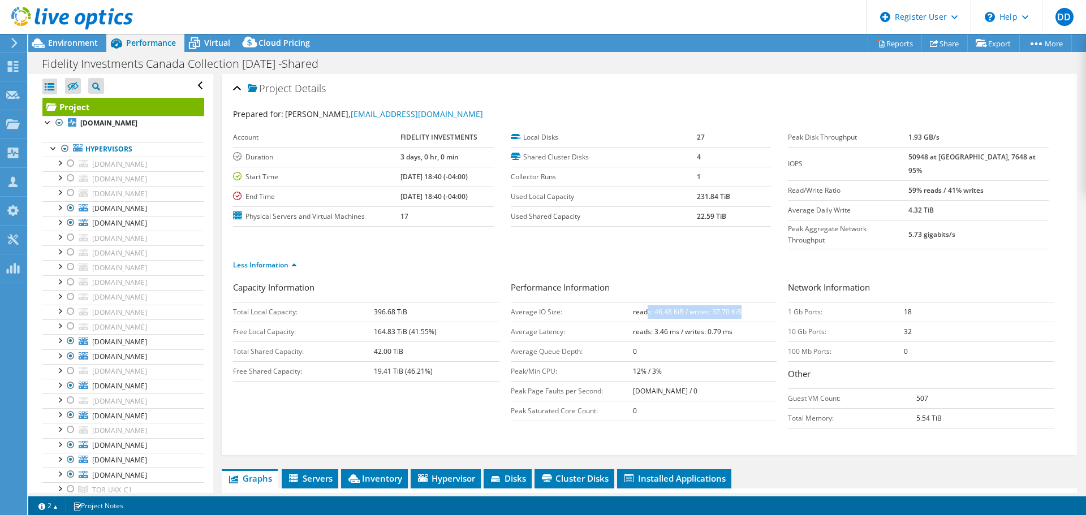
drag, startPoint x: 645, startPoint y: 291, endPoint x: 740, endPoint y: 294, distance: 94.5
click at [740, 302] on td "reads: 46.48 KiB / writes: 37.70 KiB" at bounding box center [705, 312] width 144 height 20
drag, startPoint x: 628, startPoint y: 290, endPoint x: 751, endPoint y: 288, distance: 122.8
click at [751, 302] on td "reads: 46.48 KiB / writes: 37.70 KiB" at bounding box center [705, 312] width 144 height 20
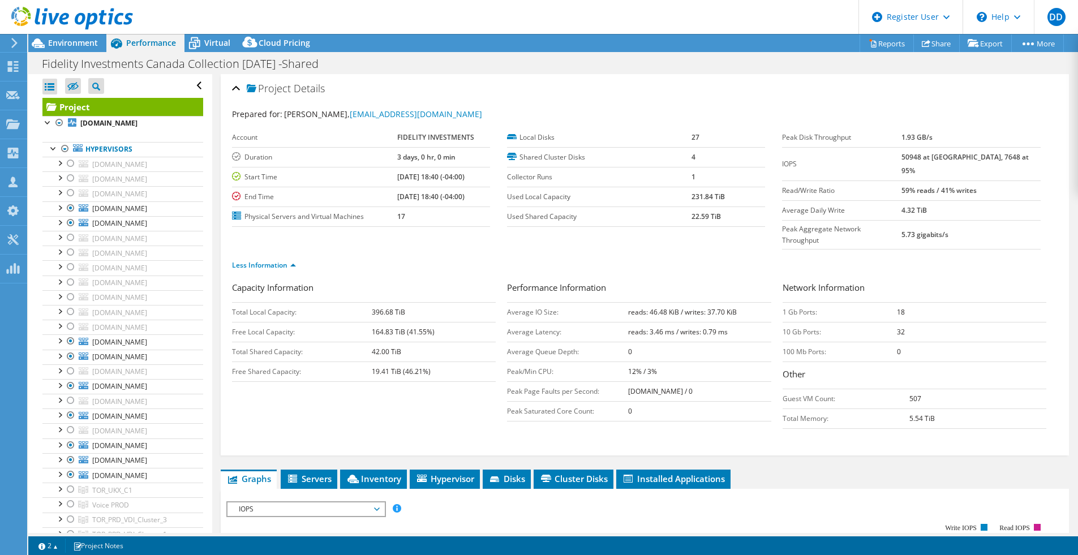
click at [860, 430] on div "Project Details Prepared for: [PERSON_NAME], [PERSON_NAME][EMAIL_ADDRESS][PERSO…" at bounding box center [645, 264] width 848 height 381
click at [225, 121] on div "Project Details Prepared for: [PERSON_NAME], [PERSON_NAME][EMAIL_ADDRESS][PERSO…" at bounding box center [645, 264] width 848 height 381
click at [943, 44] on link "Share" at bounding box center [936, 44] width 46 height 18
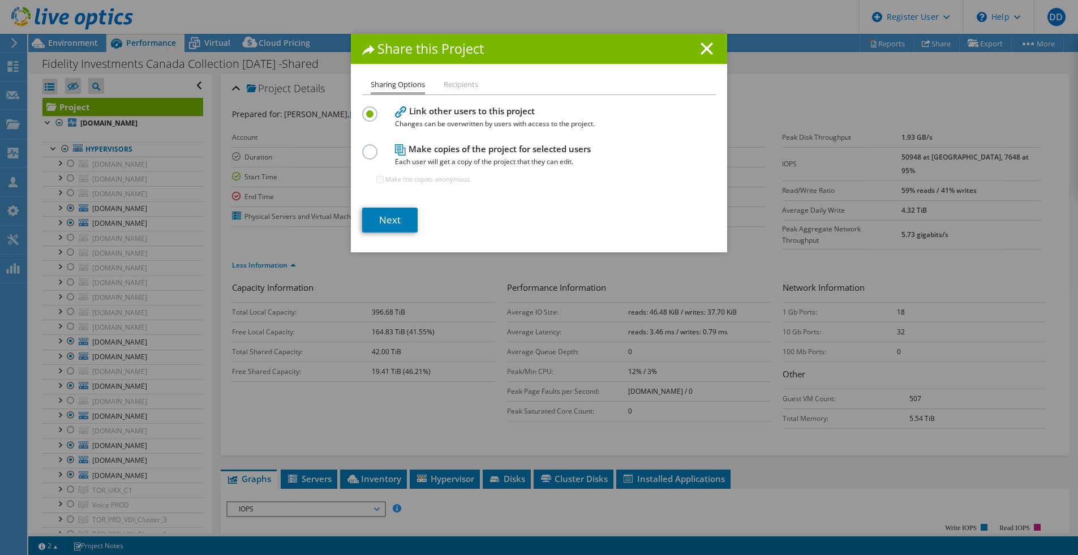
click at [437, 152] on h4 "Make copies of the project for selected users Each user will get a copy of the …" at bounding box center [536, 155] width 283 height 25
click at [365, 147] on label at bounding box center [372, 145] width 20 height 3
click at [0, 0] on input "radio" at bounding box center [0, 0] width 0 height 0
click at [362, 109] on label at bounding box center [372, 107] width 20 height 3
click at [0, 0] on input "radio" at bounding box center [0, 0] width 0 height 0
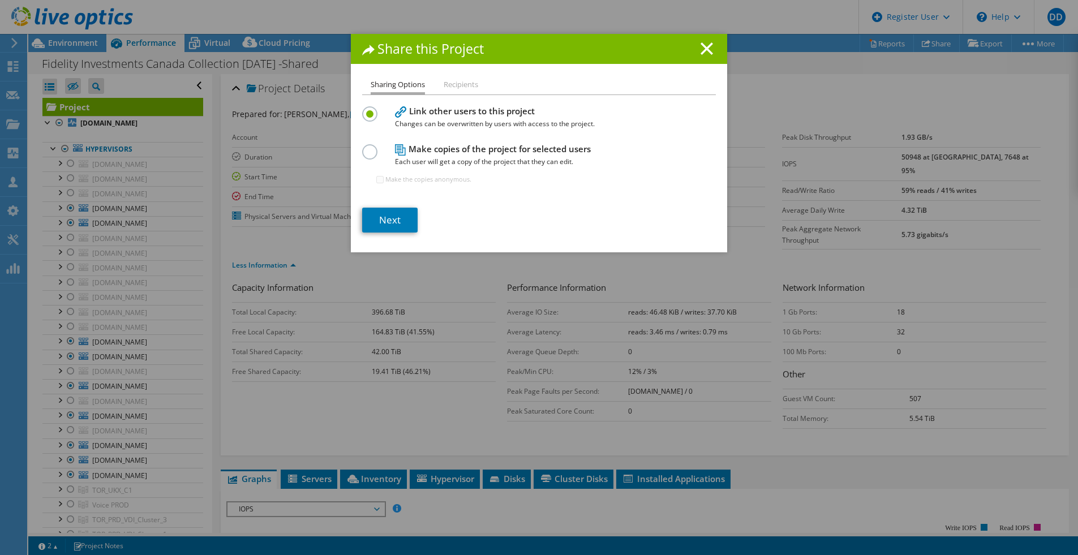
click at [367, 168] on div "Make copies of the project for selected users Each user will get a copy of the …" at bounding box center [539, 168] width 354 height 55
click at [369, 147] on label at bounding box center [372, 145] width 20 height 3
click at [0, 0] on input "radio" at bounding box center [0, 0] width 0 height 0
click at [401, 219] on link "Next" at bounding box center [389, 220] width 55 height 25
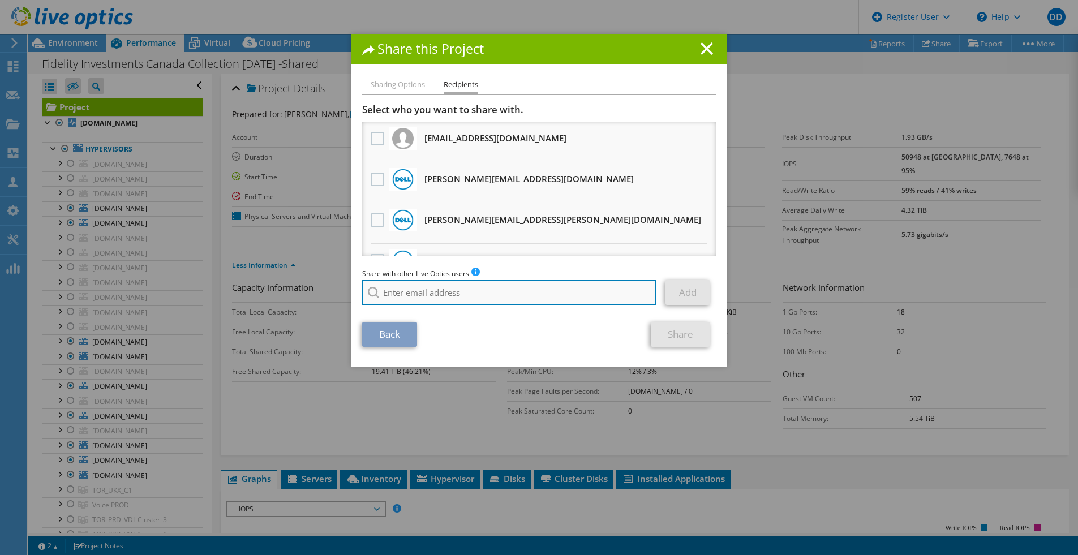
click at [469, 291] on input "search" at bounding box center [509, 292] width 294 height 25
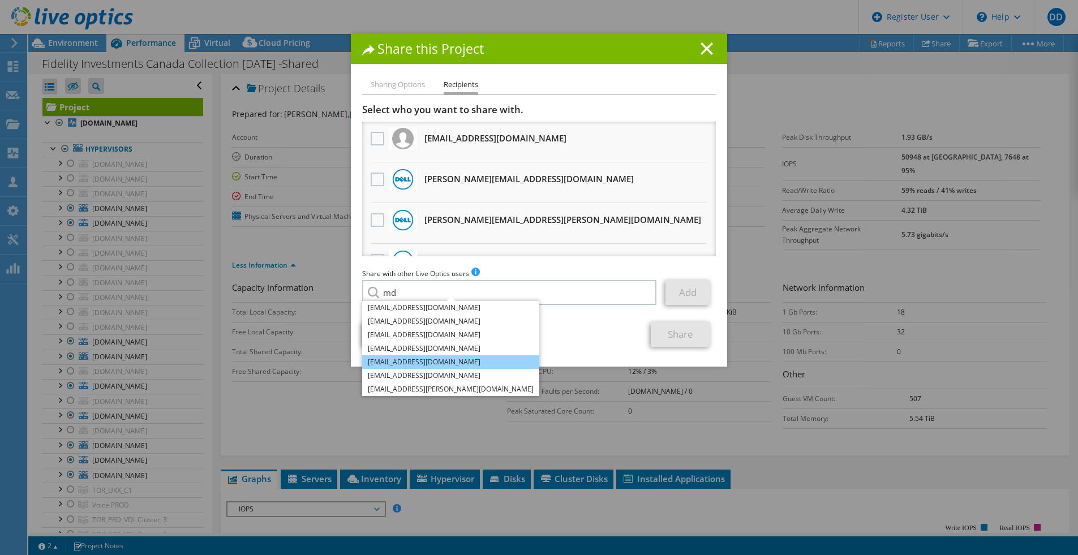
click at [403, 361] on li "[EMAIL_ADDRESS][DOMAIN_NAME]" at bounding box center [450, 362] width 177 height 14
type input "[EMAIL_ADDRESS][DOMAIN_NAME]"
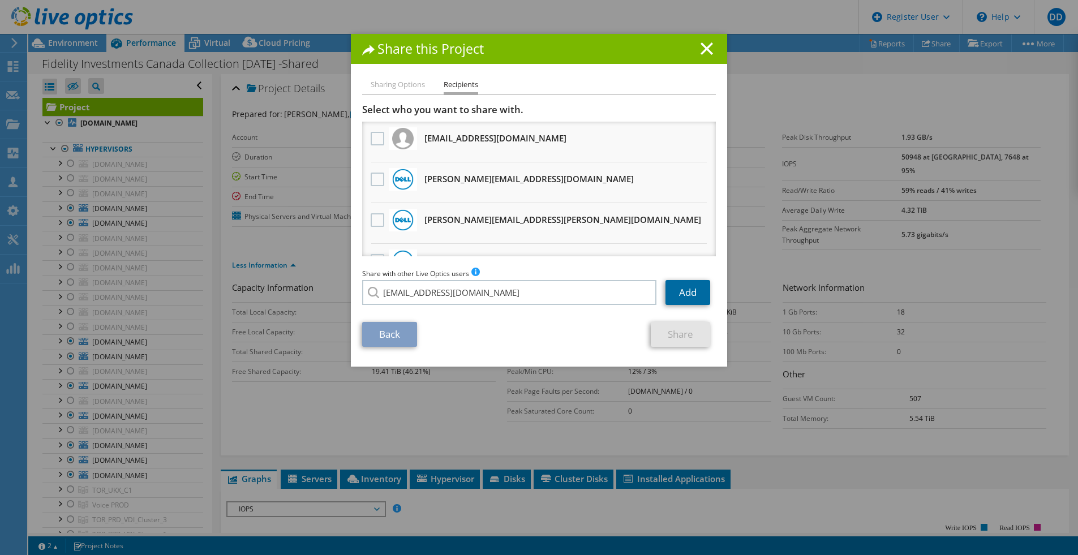
click at [683, 289] on link "Add" at bounding box center [687, 292] width 45 height 25
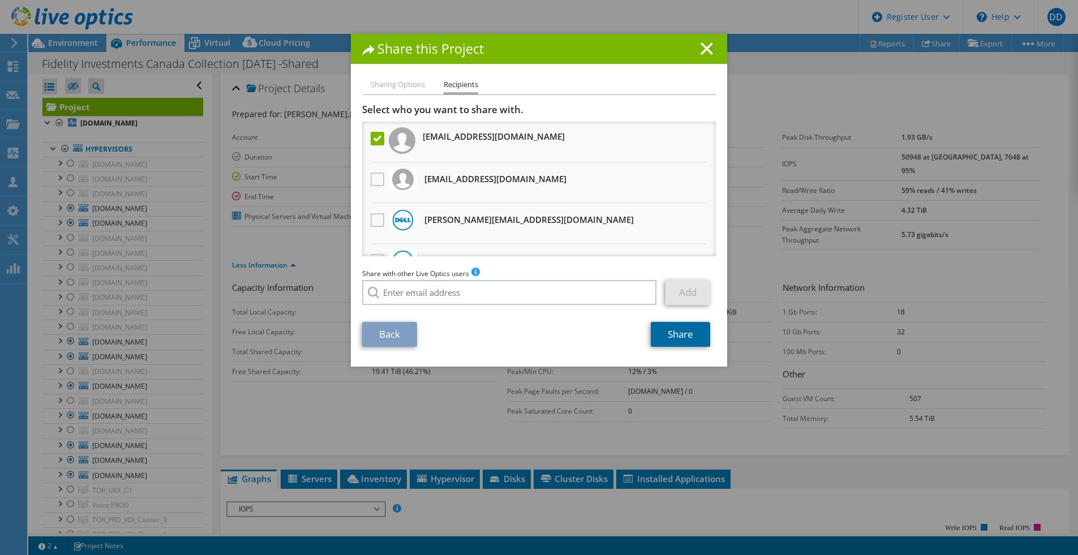
click at [695, 342] on link "Share" at bounding box center [679, 334] width 59 height 25
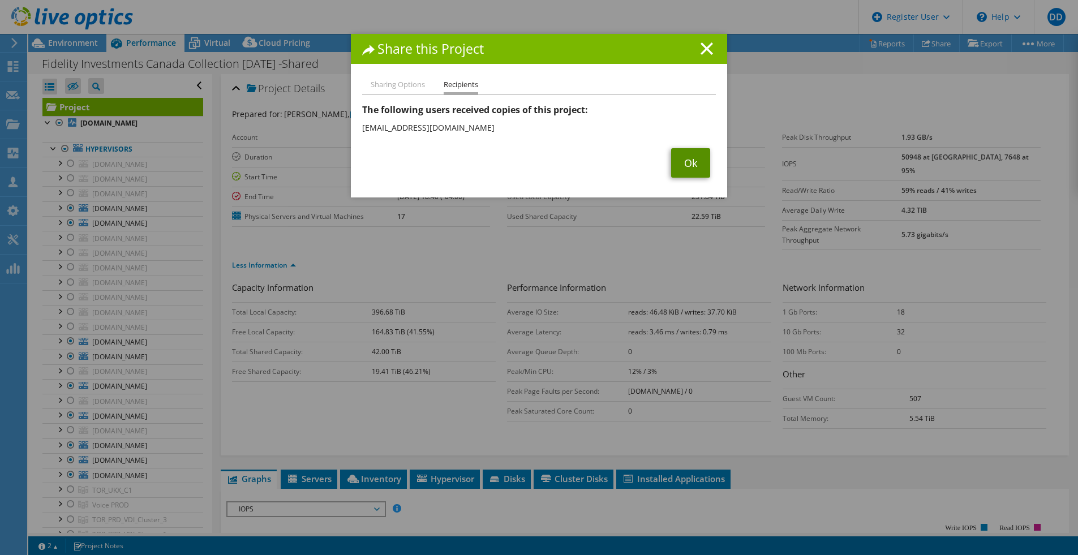
click at [692, 165] on link "Ok" at bounding box center [690, 162] width 39 height 29
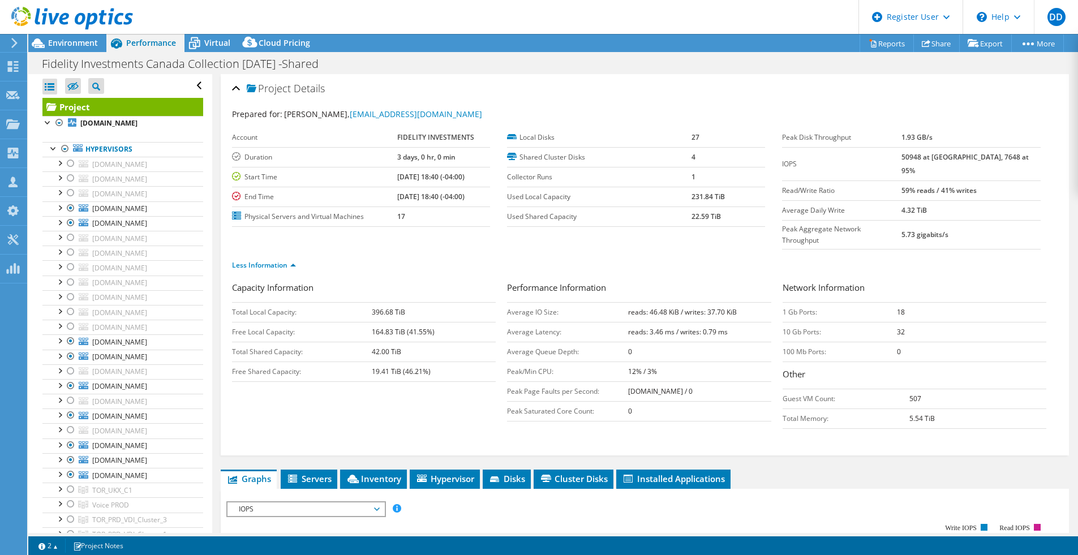
click at [839, 433] on div "Project Details Prepared for: [PERSON_NAME], [PERSON_NAME][EMAIL_ADDRESS][PERSO…" at bounding box center [644, 519] width 865 height 891
